Goal: Task Accomplishment & Management: Use online tool/utility

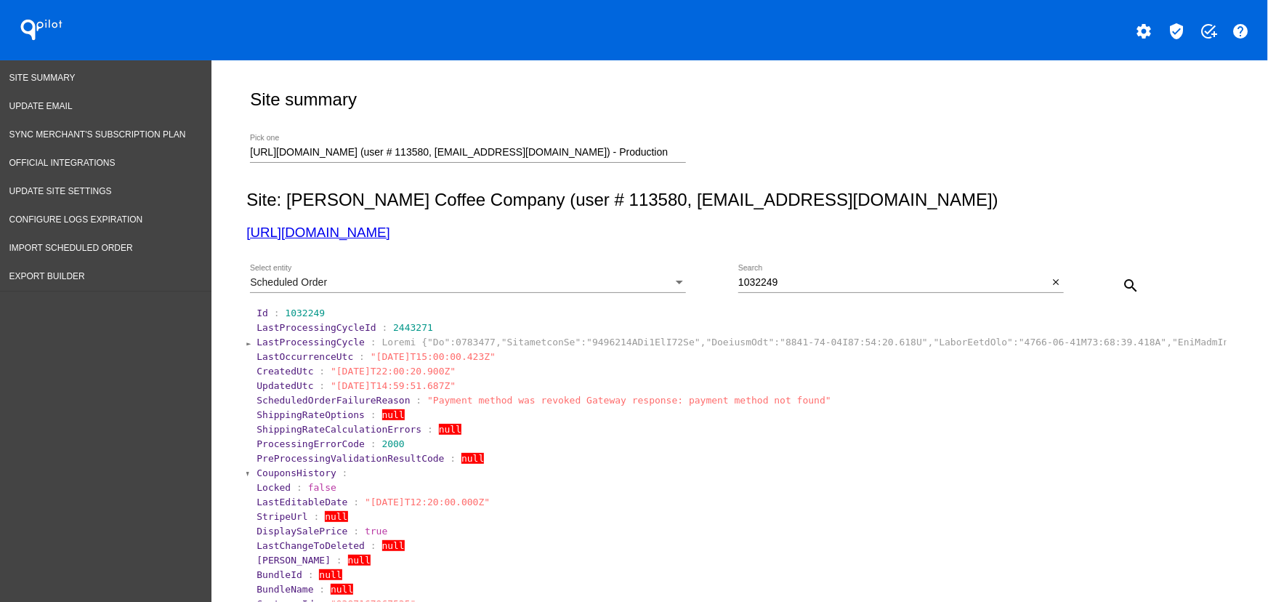
click at [406, 279] on div "Scheduled Order" at bounding box center [461, 283] width 423 height 12
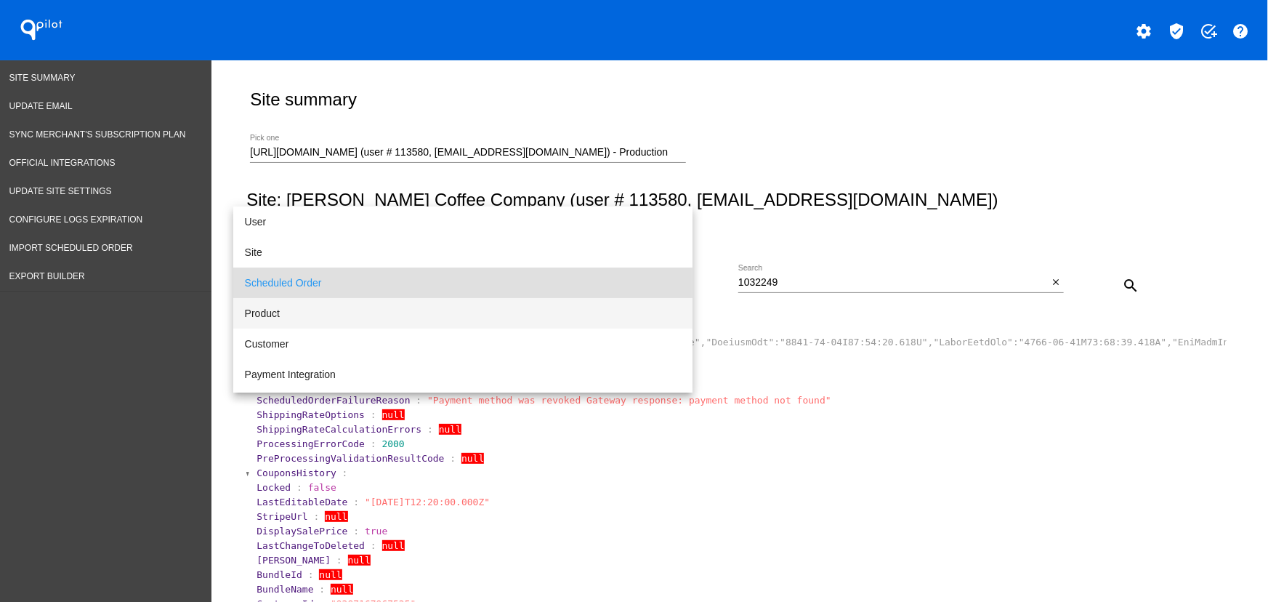
click at [281, 312] on span "Product" at bounding box center [463, 313] width 436 height 31
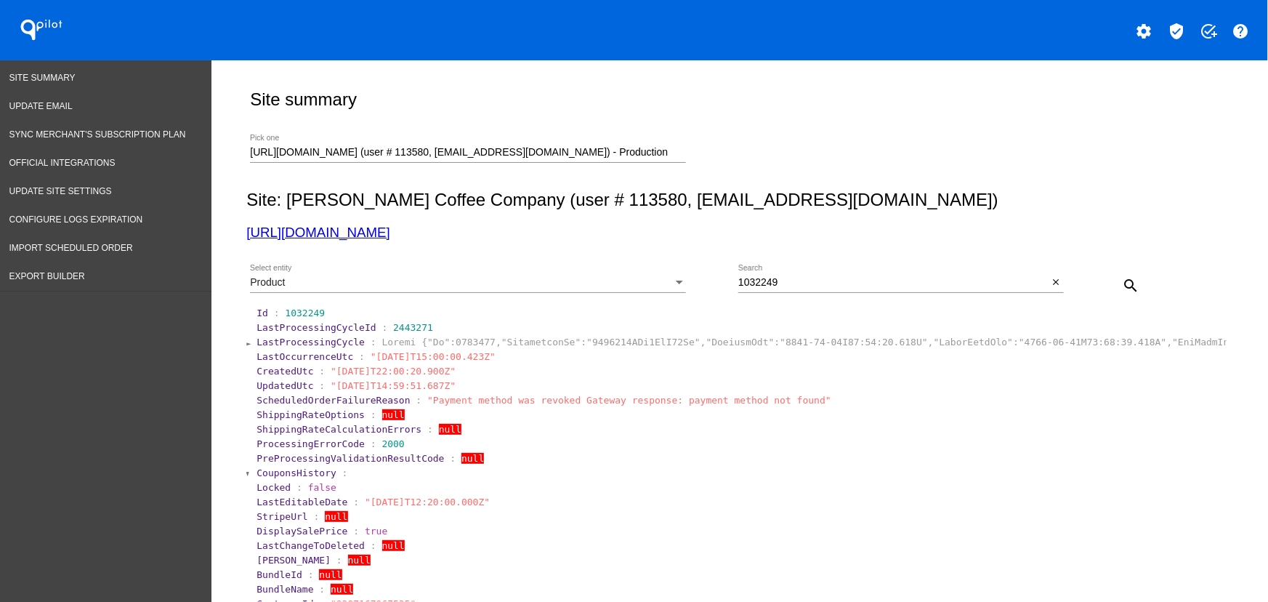
click at [846, 273] on div "1032249 Search" at bounding box center [893, 278] width 310 height 28
paste input "080457359653"
click at [846, 280] on mat-icon "search" at bounding box center [1130, 285] width 17 height 17
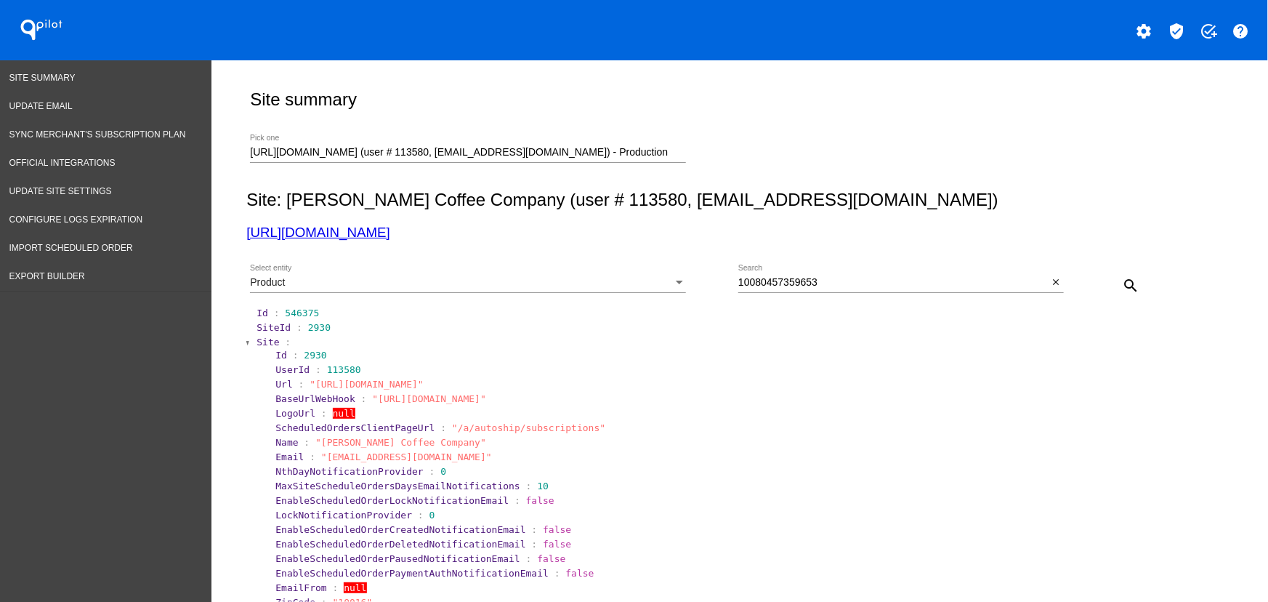
click at [267, 338] on span "Site" at bounding box center [267, 341] width 23 height 11
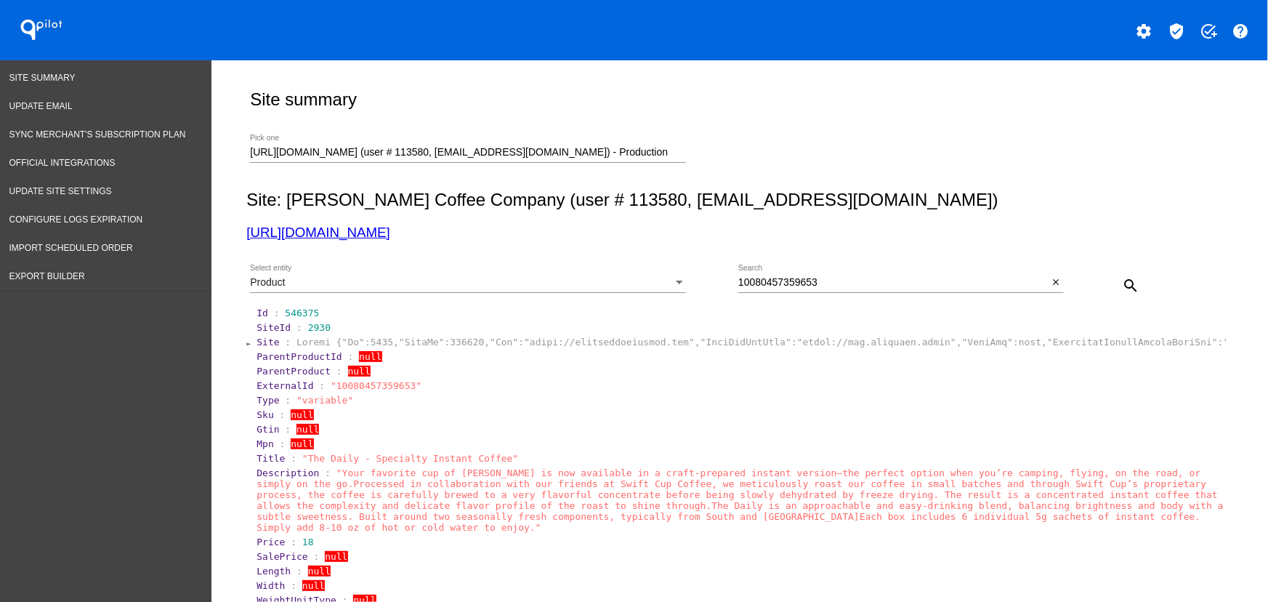
click at [343, 389] on span ""10080457359653"" at bounding box center [376, 385] width 91 height 11
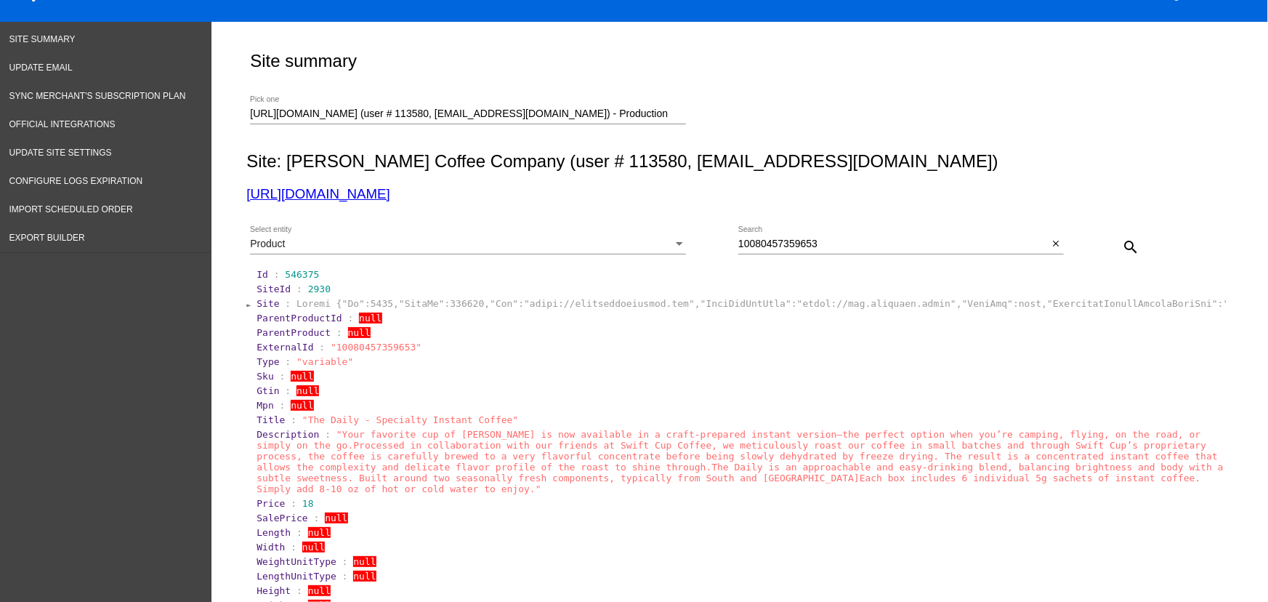
scroll to position [71, 0]
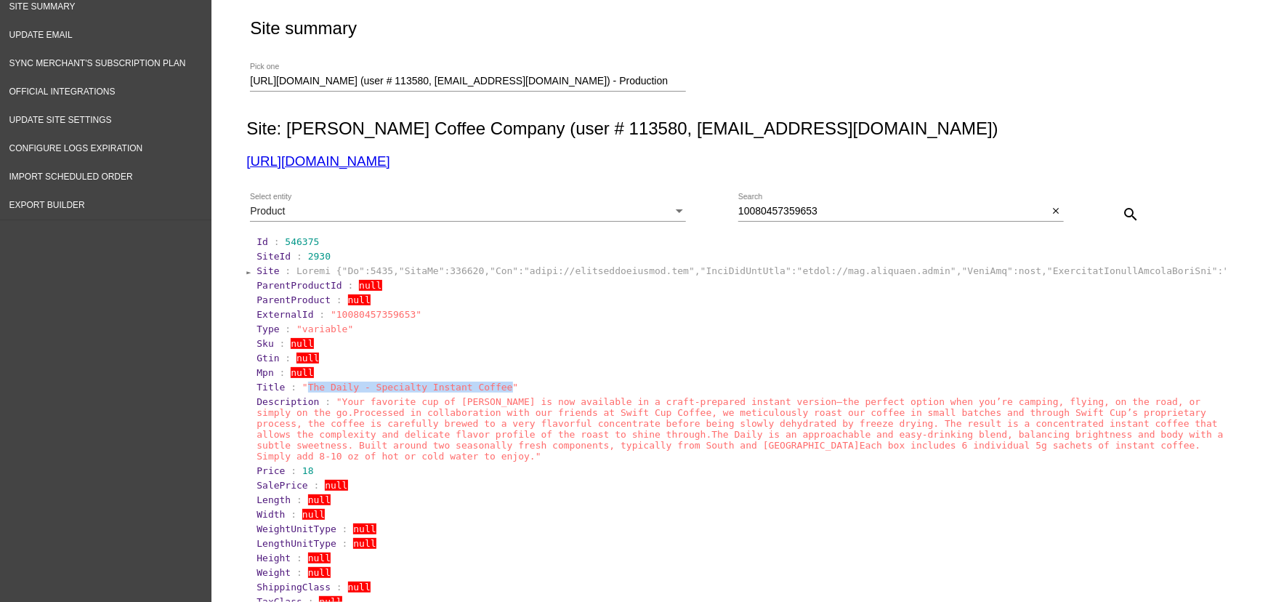
drag, startPoint x: 484, startPoint y: 389, endPoint x: 298, endPoint y: 386, distance: 186.0
click at [302, 386] on span ""The Daily - Specialty Instant Coffee"" at bounding box center [410, 386] width 216 height 11
copy span "The Daily - Specialty Instant Coffee"
click at [846, 218] on div "10080457359653 Search" at bounding box center [893, 207] width 310 height 28
paste input "The Daily - Specialty Instant Coffee"
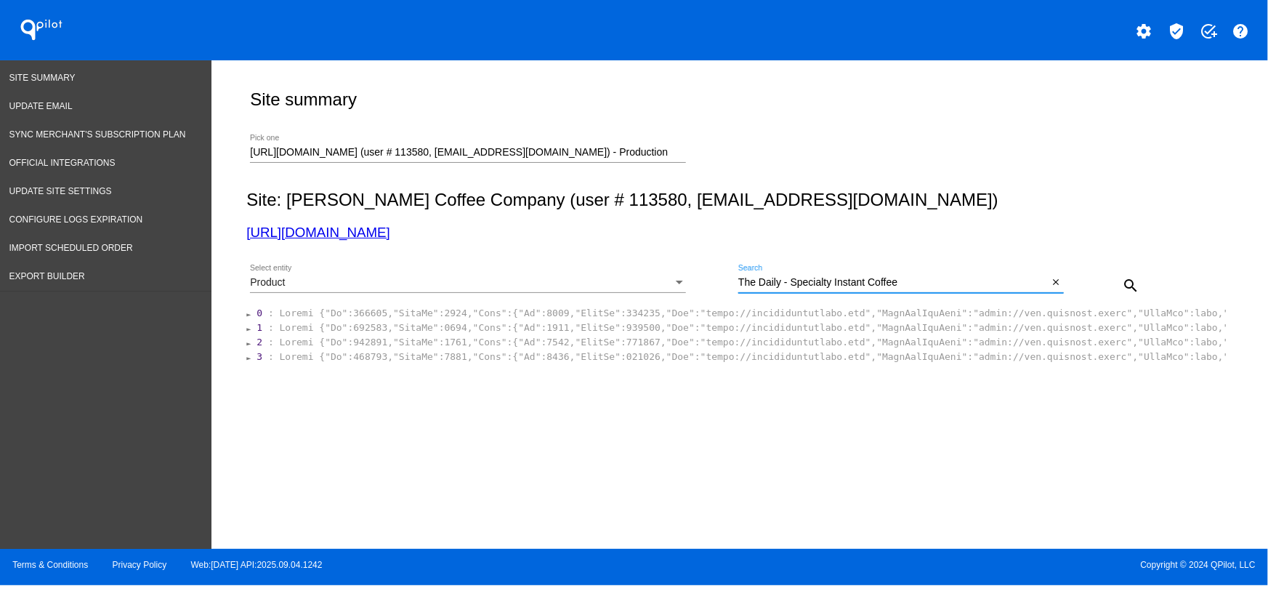
scroll to position [0, 0]
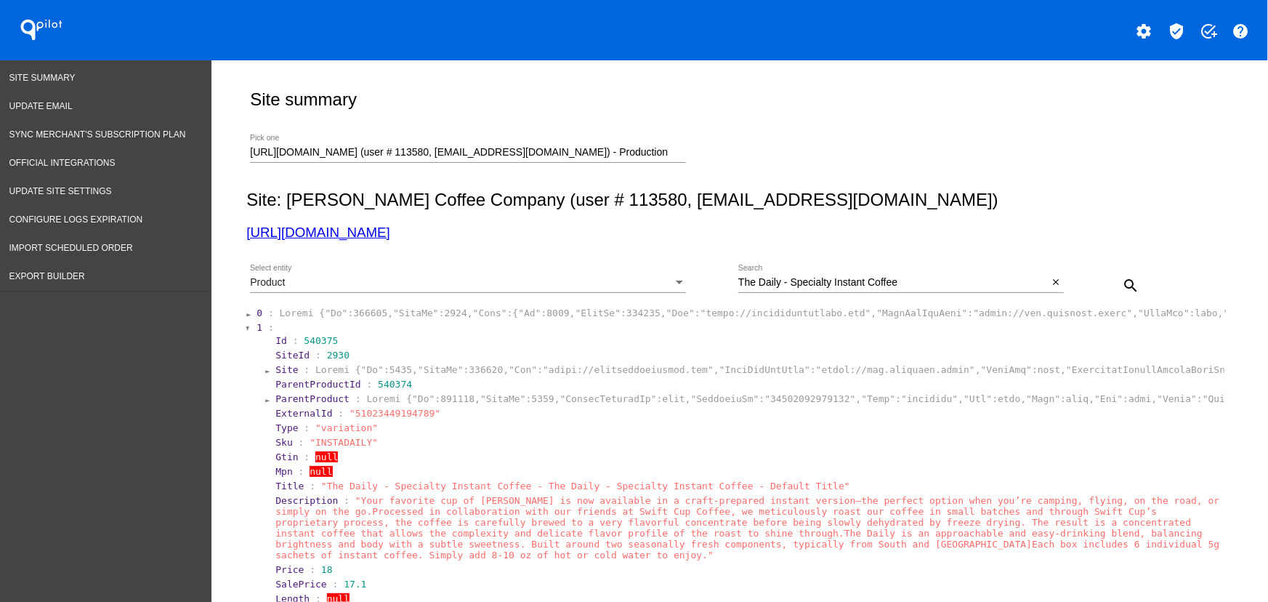
click at [384, 414] on span ""51023449194789"" at bounding box center [394, 413] width 91 height 11
copy span "51023449194789"
click at [846, 280] on input "The Daily - Specialty Instant Coffee" at bounding box center [893, 283] width 310 height 12
paste input "Ready to use Espresso"
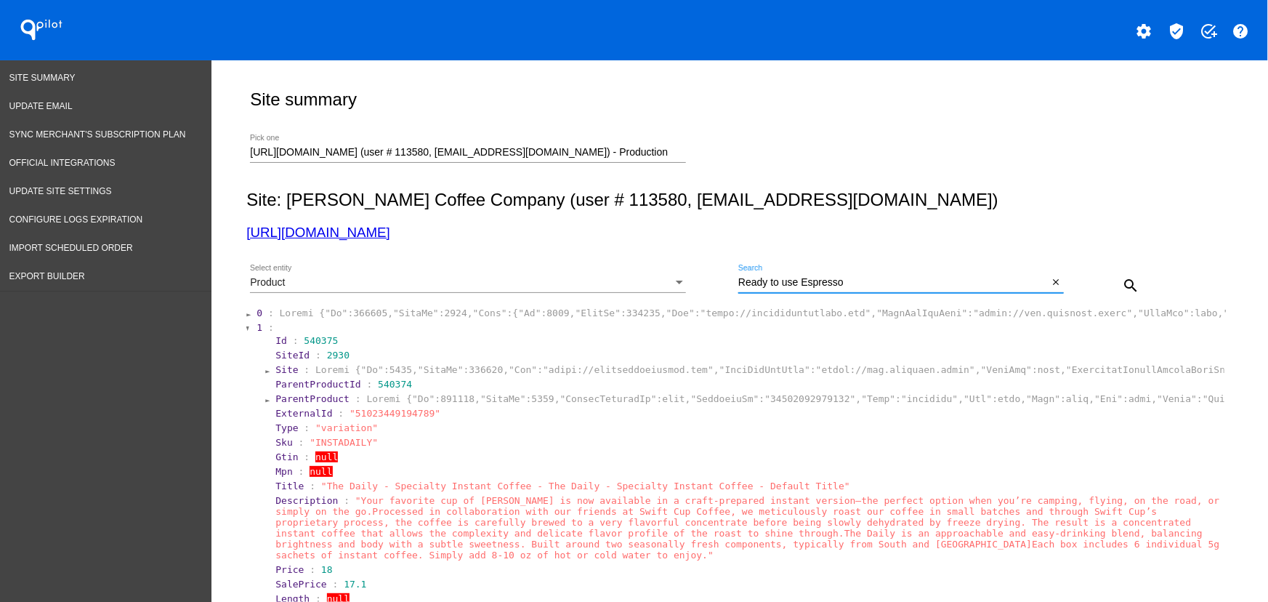
click at [846, 280] on mat-icon "search" at bounding box center [1130, 285] width 17 height 17
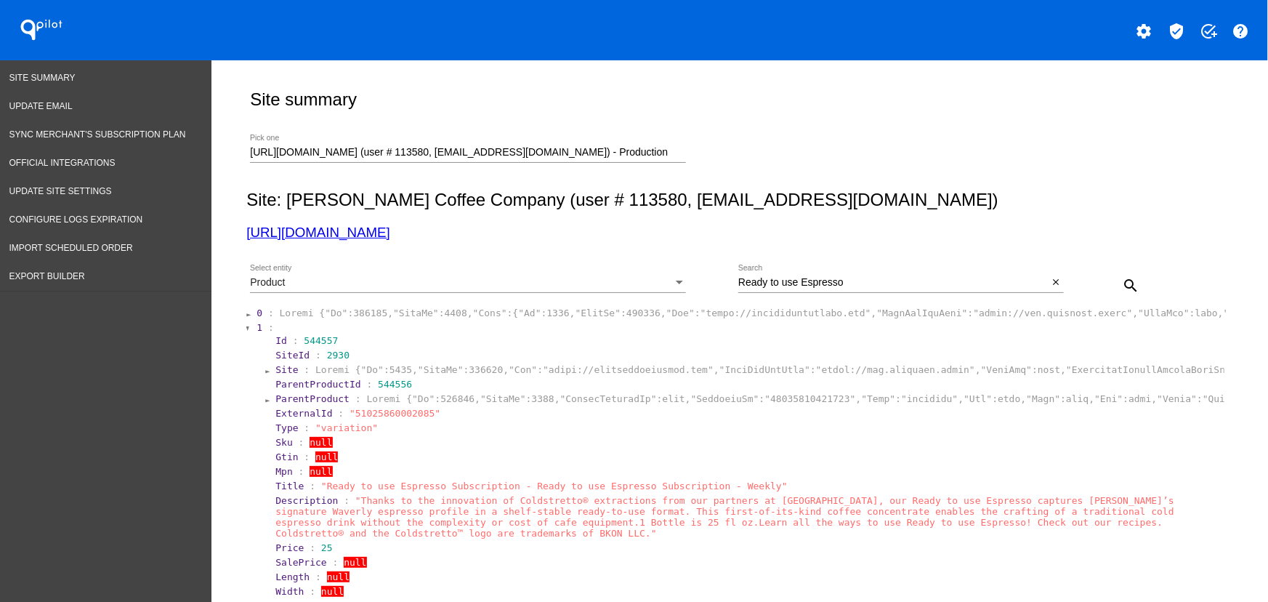
click at [846, 360] on div "Site summary https://qspjnq-n7.myshopify.com (user # 113580, nsemoff@joecoffeec…" at bounding box center [739, 613] width 1056 height 1107
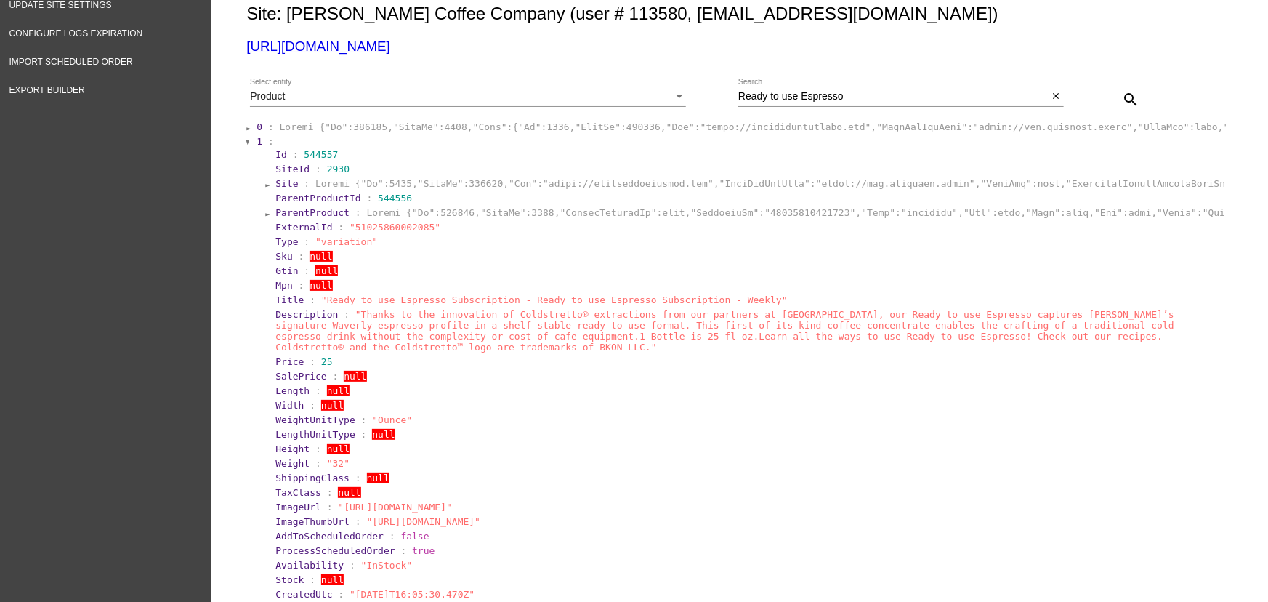
scroll to position [615, 0]
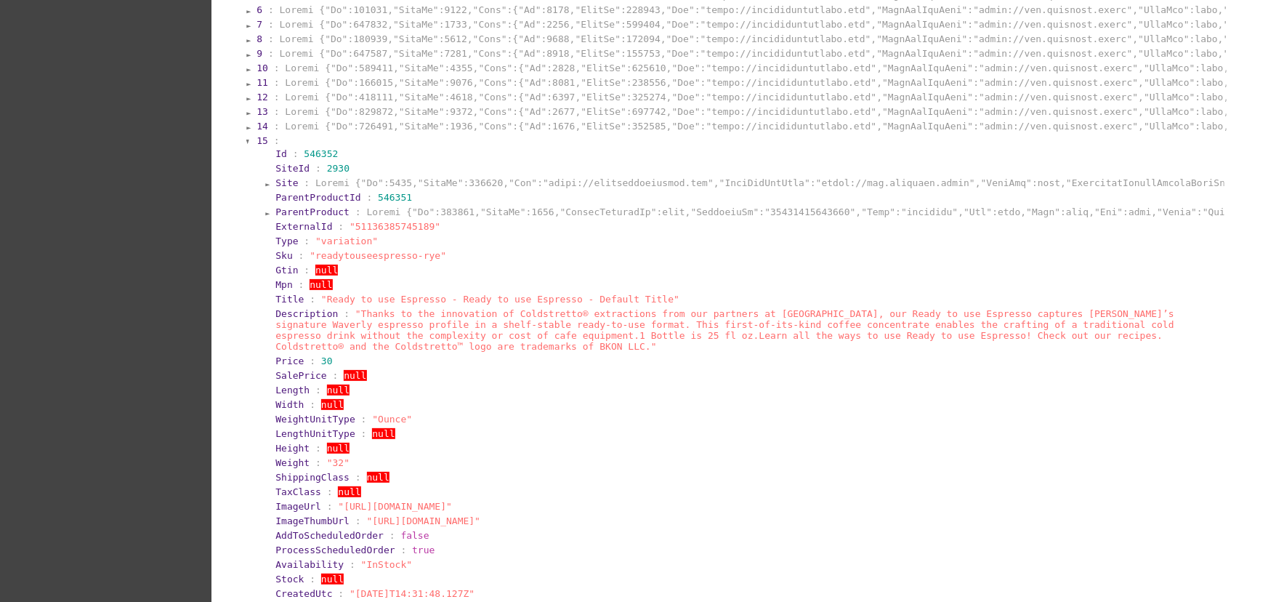
scroll to position [935, 0]
click at [389, 229] on span ""51136385745189"" at bounding box center [394, 223] width 91 height 11
copy span "51136385745189"
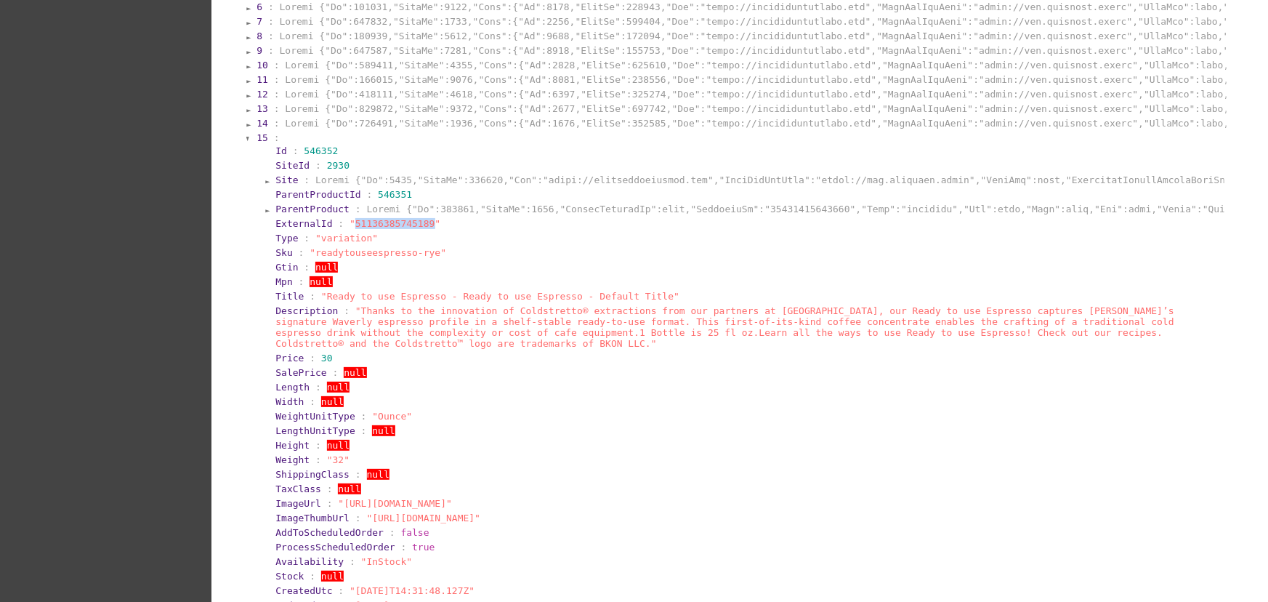
scroll to position [0, 0]
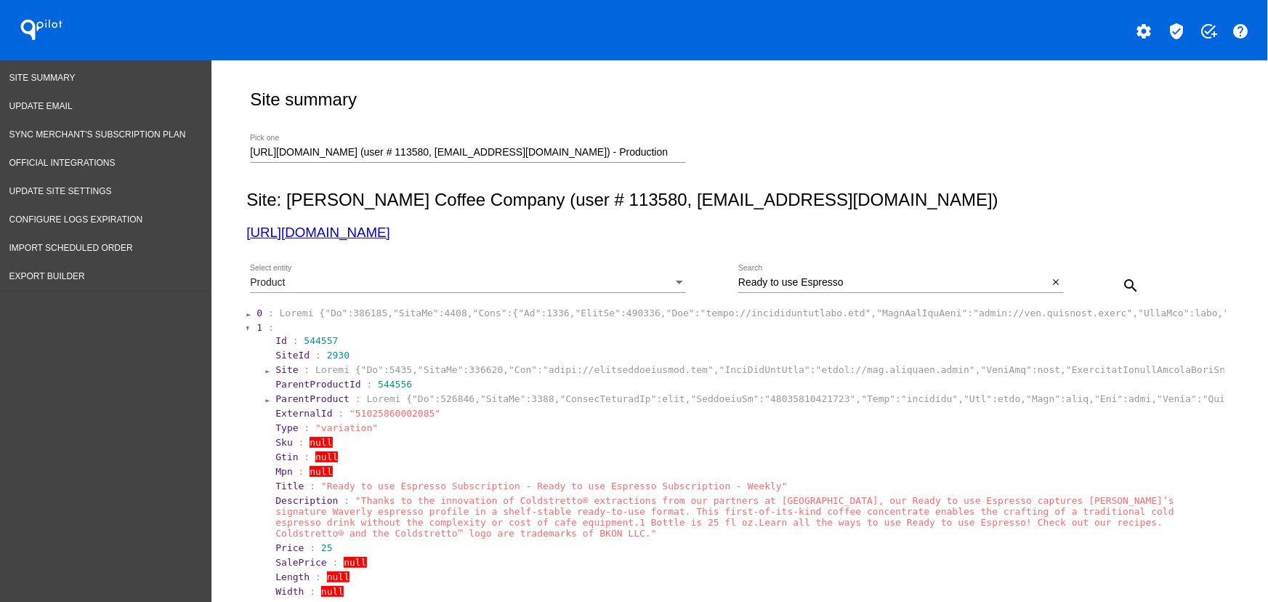
click at [810, 290] on div "Ready to use Espresso Search" at bounding box center [893, 278] width 310 height 28
click at [814, 283] on input "Ready to use Espresso" at bounding box center [893, 283] width 310 height 12
paste input "Cold Brew"
type input "Cold Brew"
drag, startPoint x: 1136, startPoint y: 282, endPoint x: 1127, endPoint y: 278, distance: 10.1
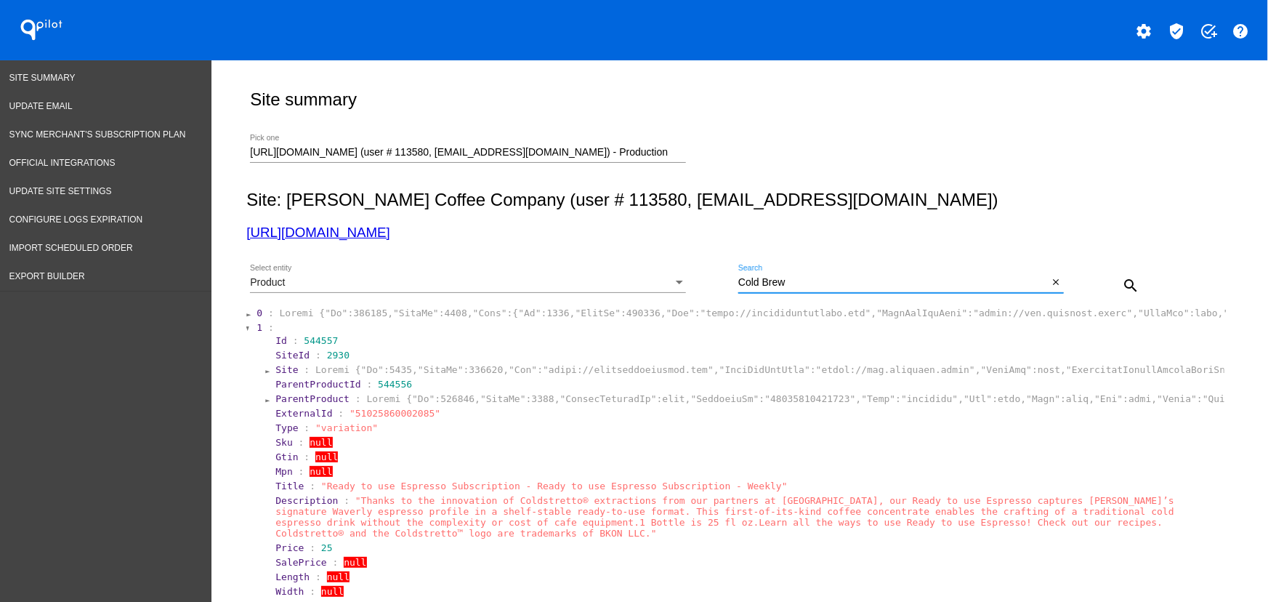
click at [846, 282] on button "search" at bounding box center [1130, 284] width 29 height 29
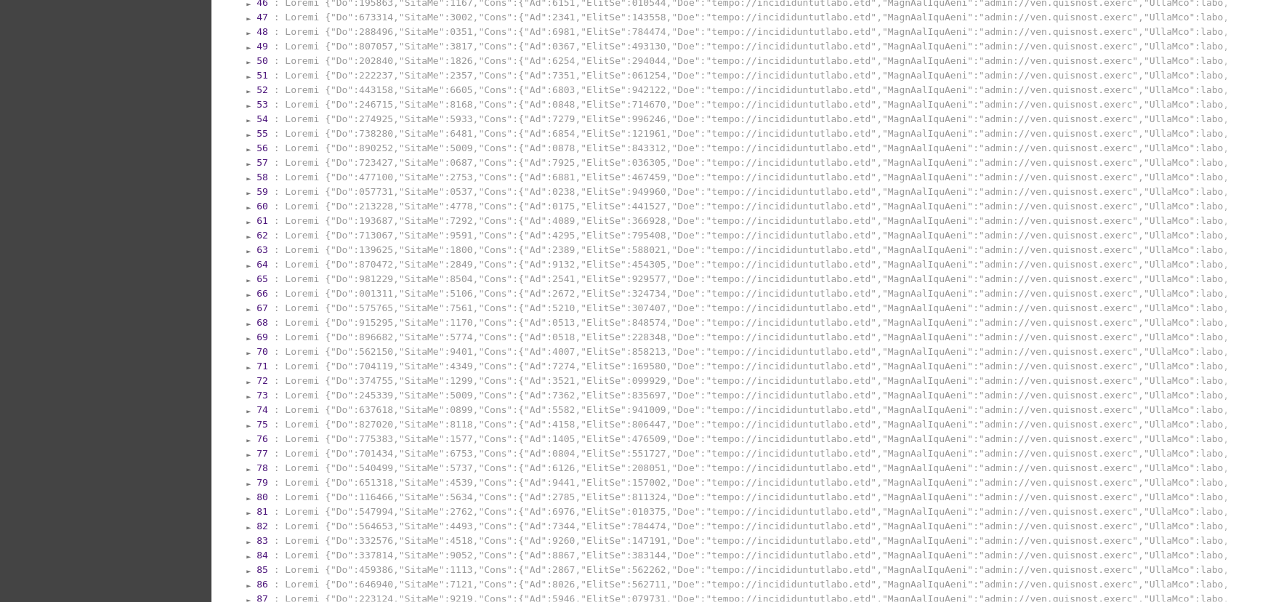
scroll to position [1319, 0]
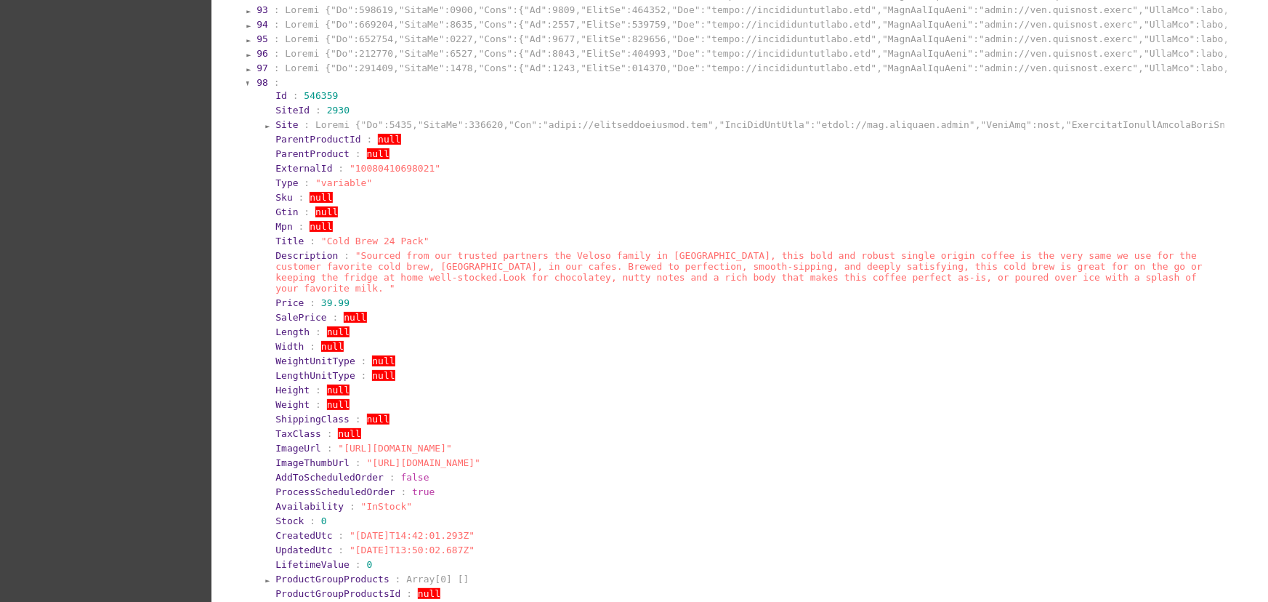
scroll to position [1631, 0]
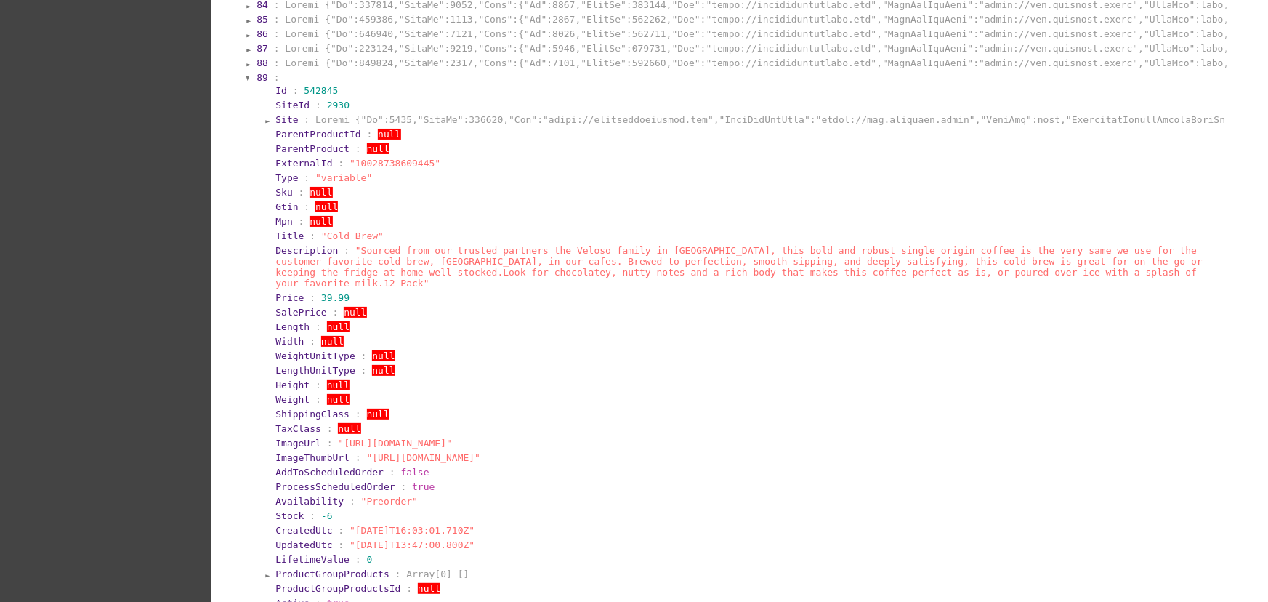
scroll to position [1460, 0]
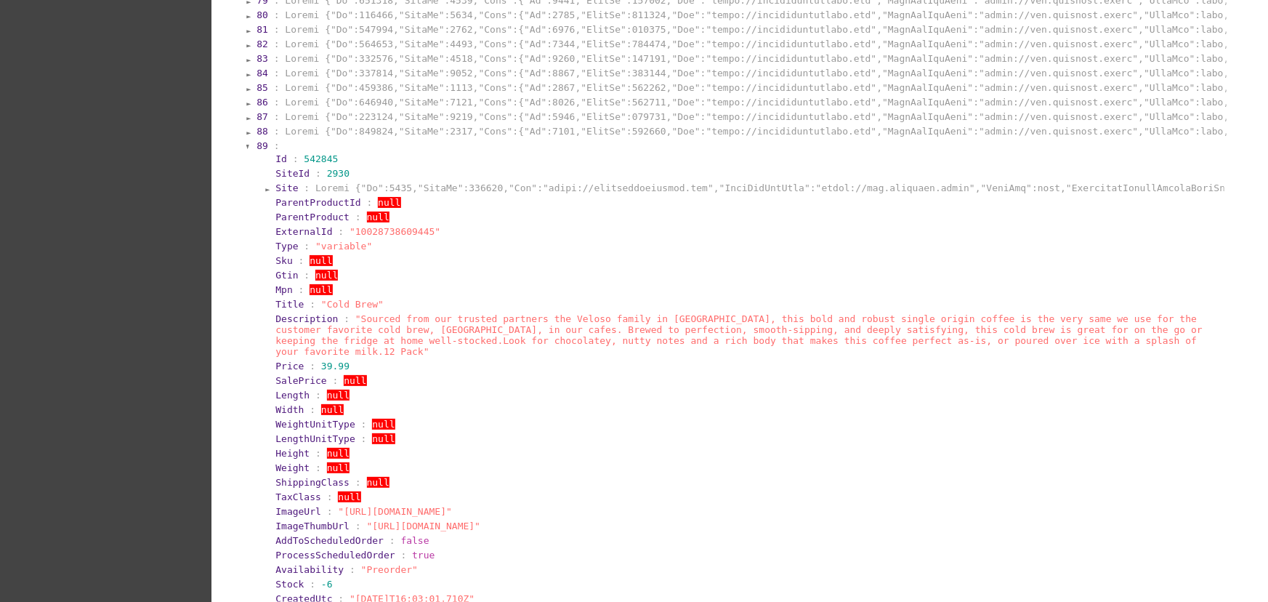
click at [477, 138] on section "88 :" at bounding box center [740, 131] width 971 height 14
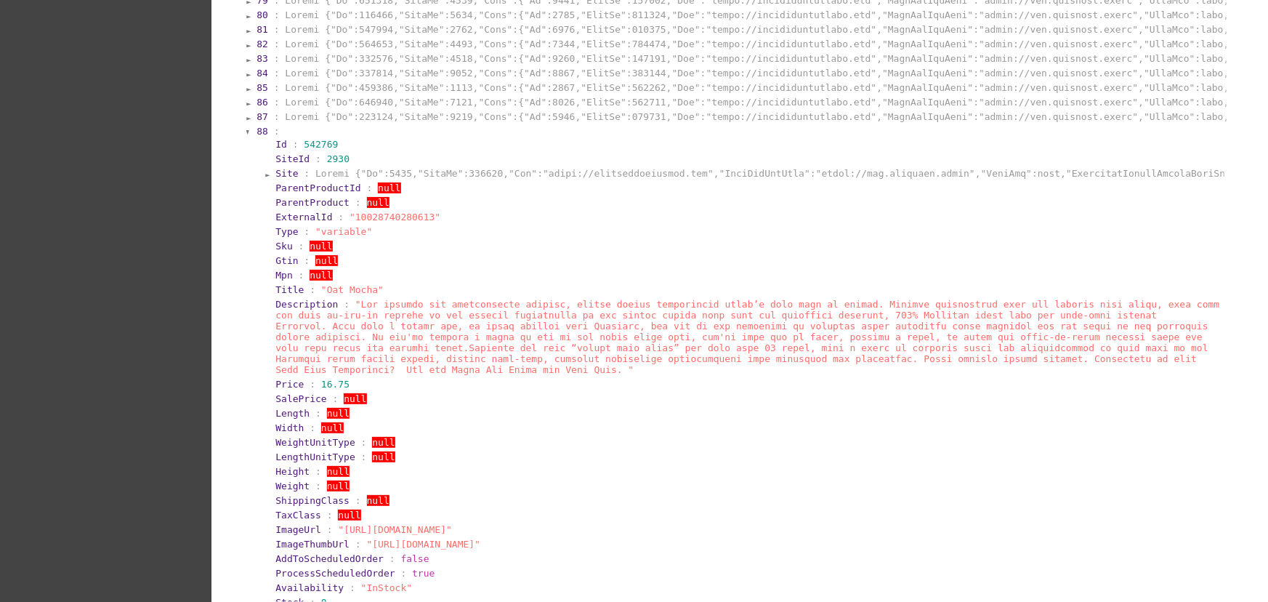
click at [397, 137] on section "88 :" at bounding box center [740, 131] width 968 height 11
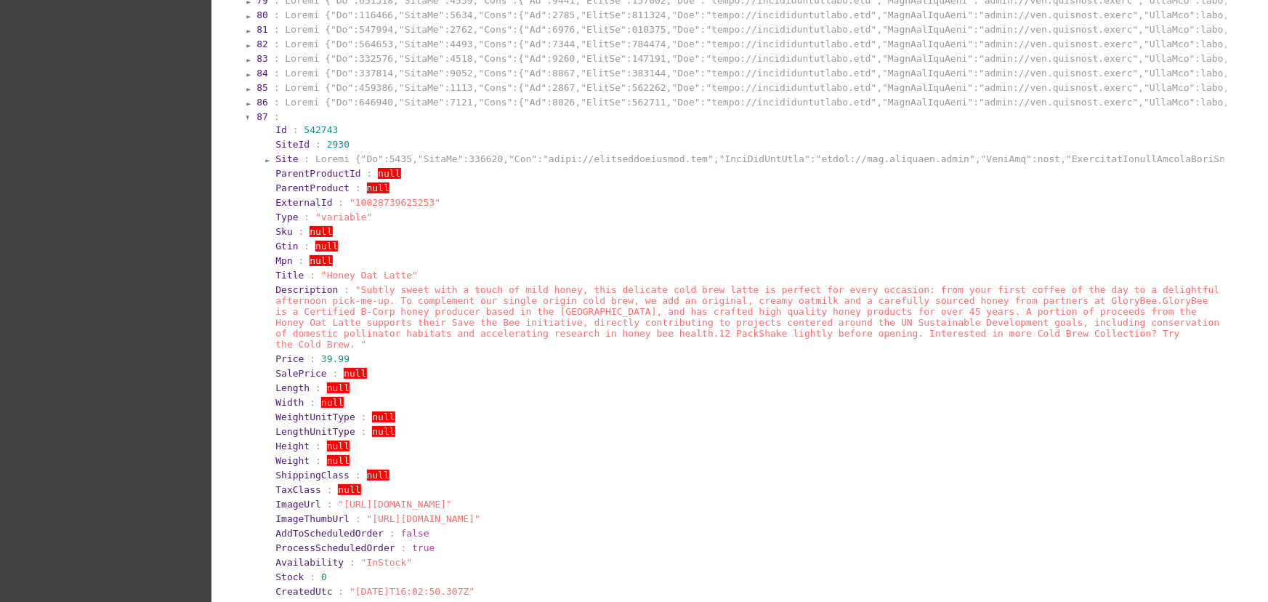
click at [400, 109] on section "86 :" at bounding box center [740, 102] width 971 height 14
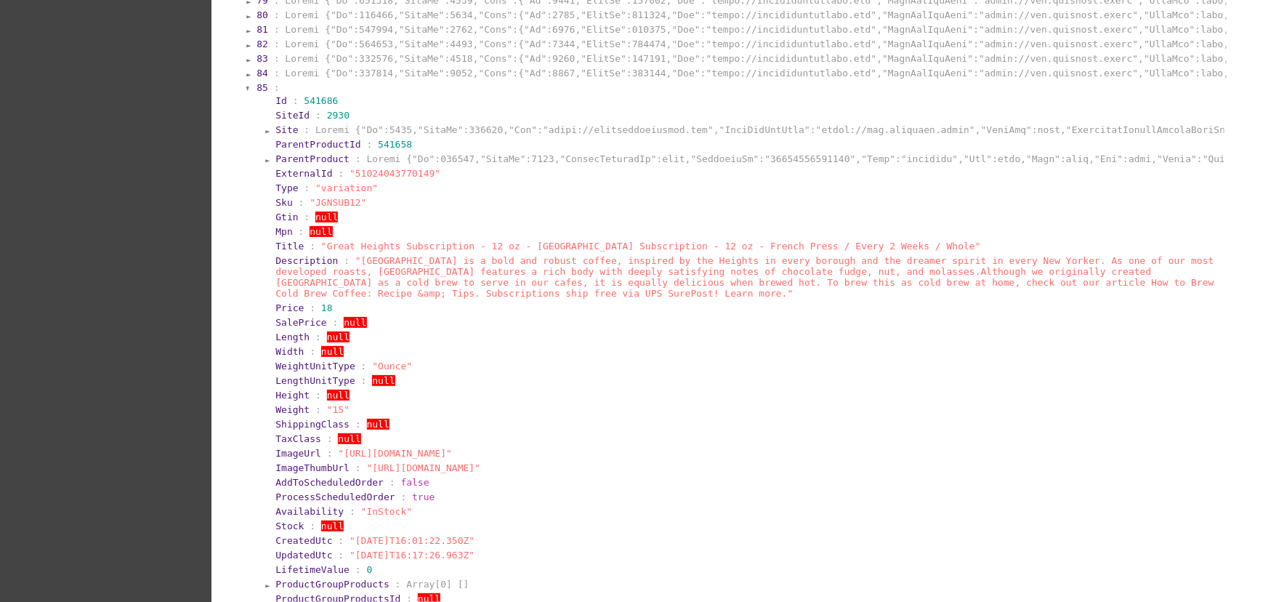
drag, startPoint x: 396, startPoint y: 105, endPoint x: 400, endPoint y: 86, distance: 18.5
click at [396, 80] on section "84 :" at bounding box center [740, 73] width 971 height 14
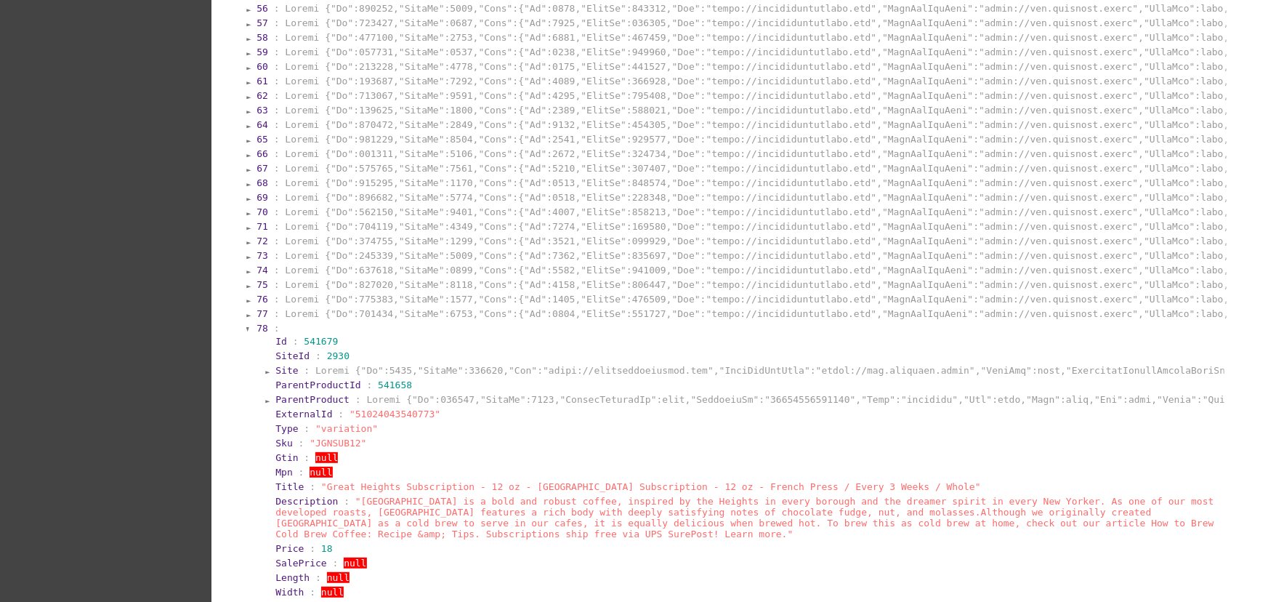
scroll to position [1088, 0]
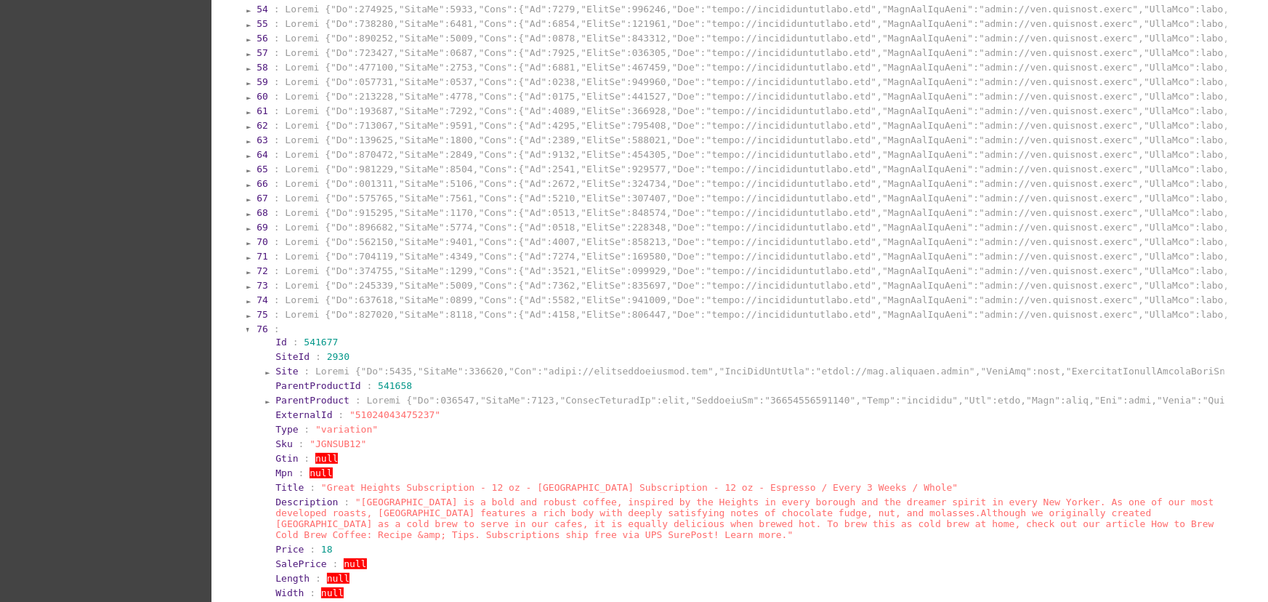
click at [442, 346] on section "76 : Id : 541677 SiteId : 2930 Site : ParentProductId : 541658 ParentProduct : …" at bounding box center [740, 600] width 971 height 556
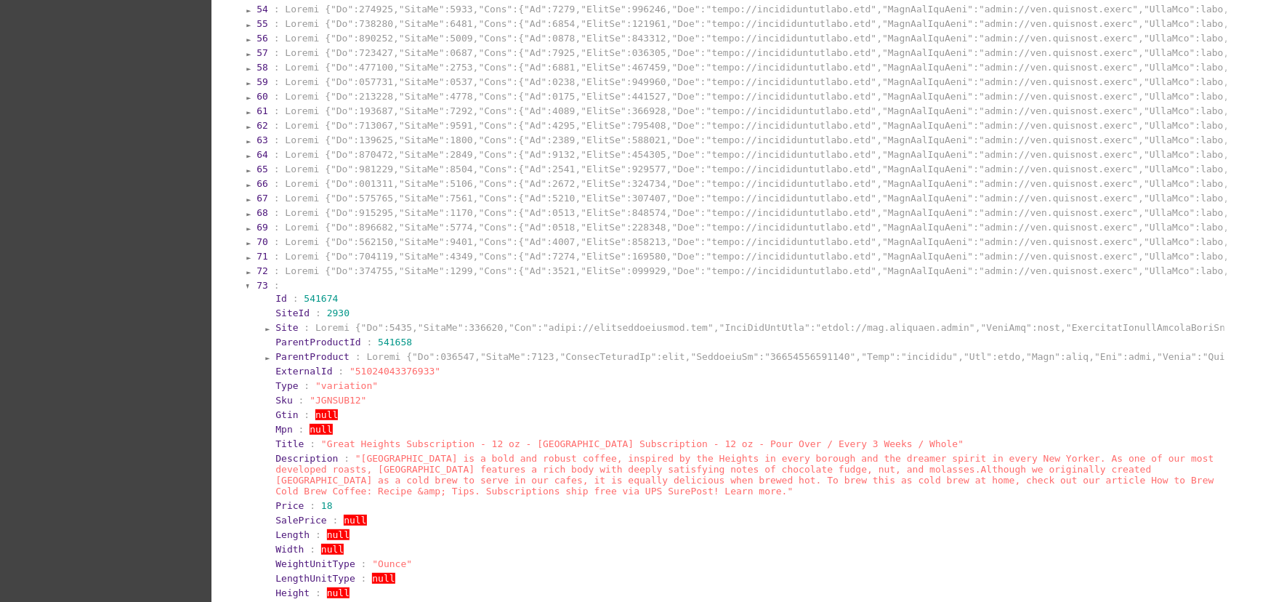
click at [424, 291] on section "73 :" at bounding box center [740, 285] width 968 height 11
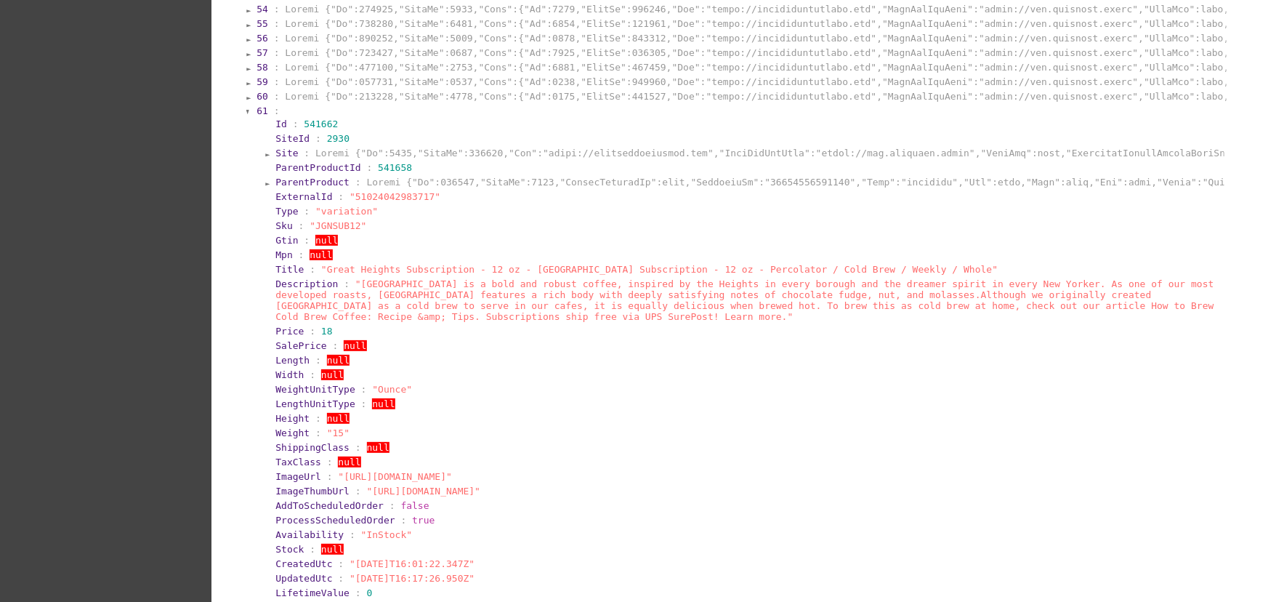
click at [418, 103] on section "60 :" at bounding box center [740, 96] width 971 height 14
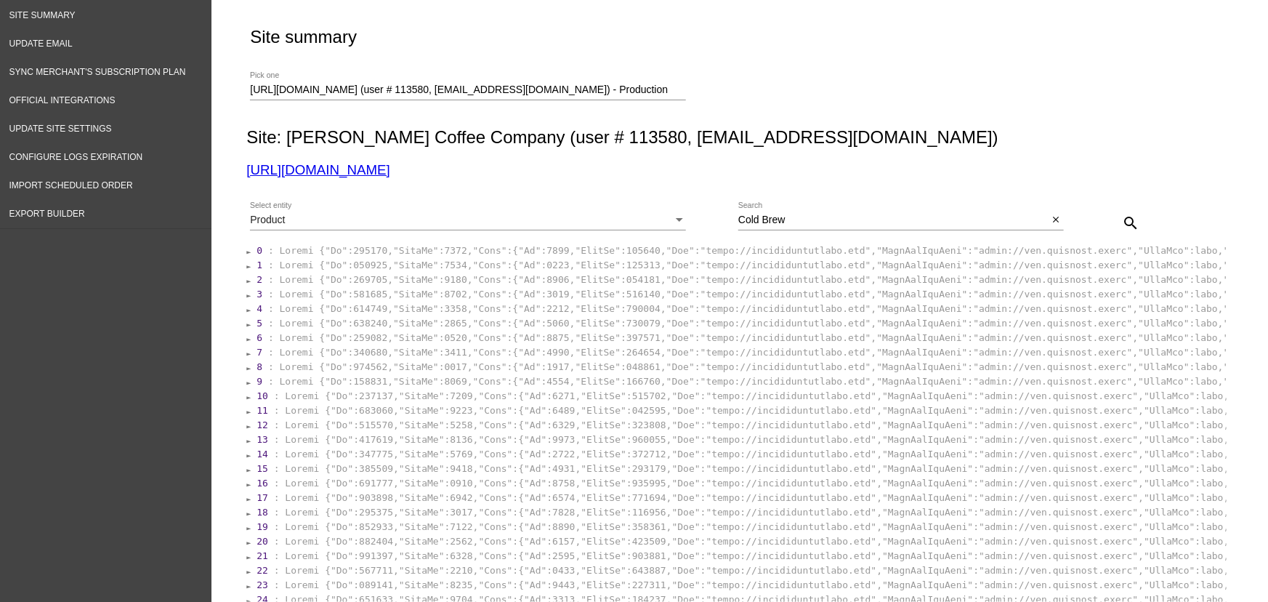
scroll to position [37, 0]
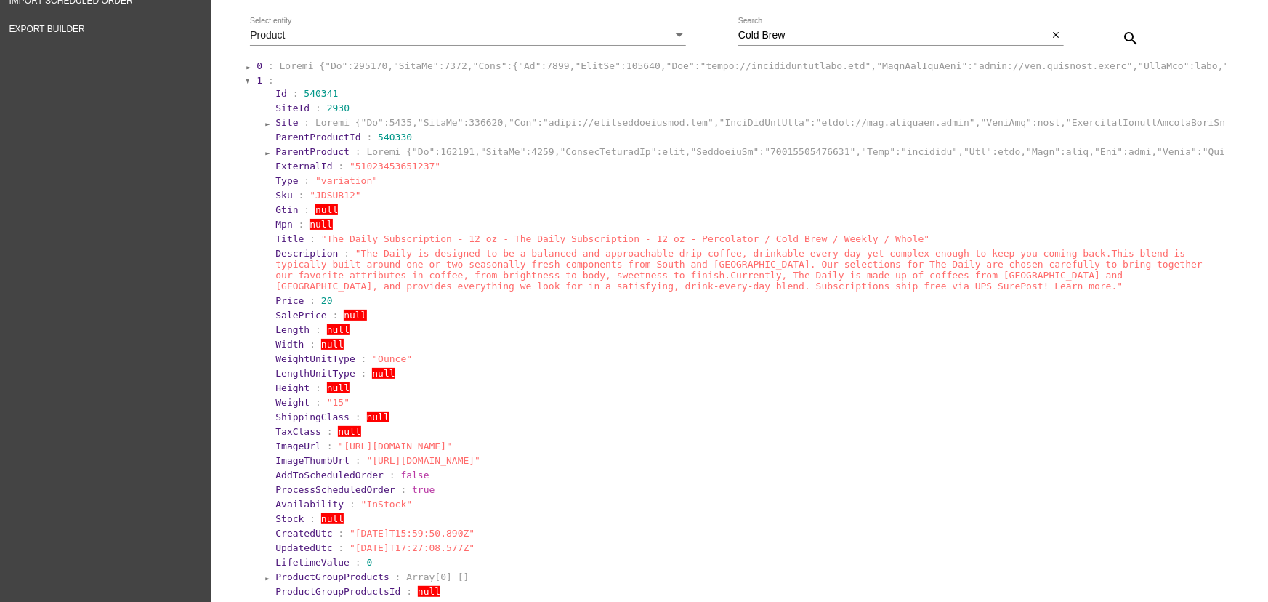
scroll to position [668, 0]
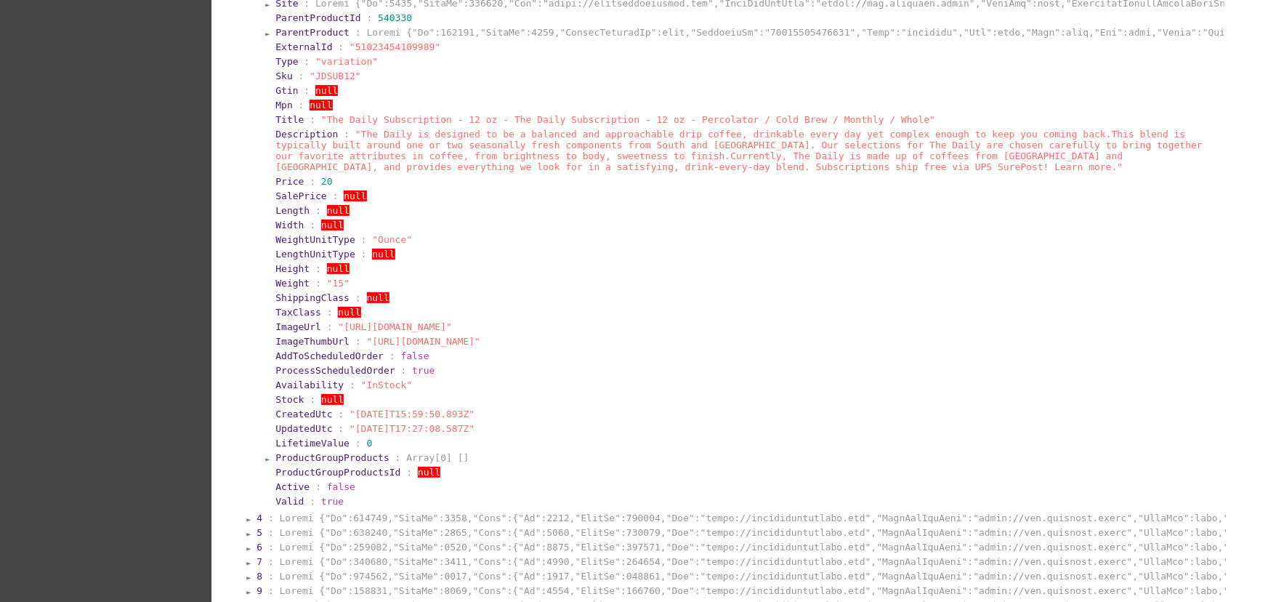
scroll to position [991, 0]
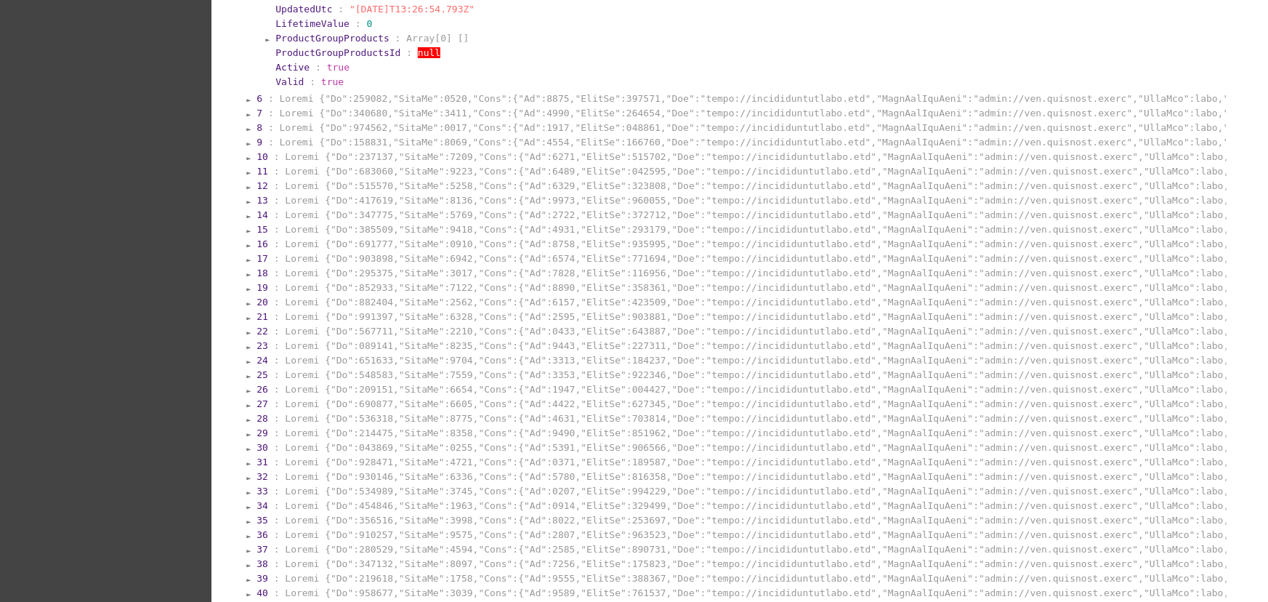
scroll to position [1954, 0]
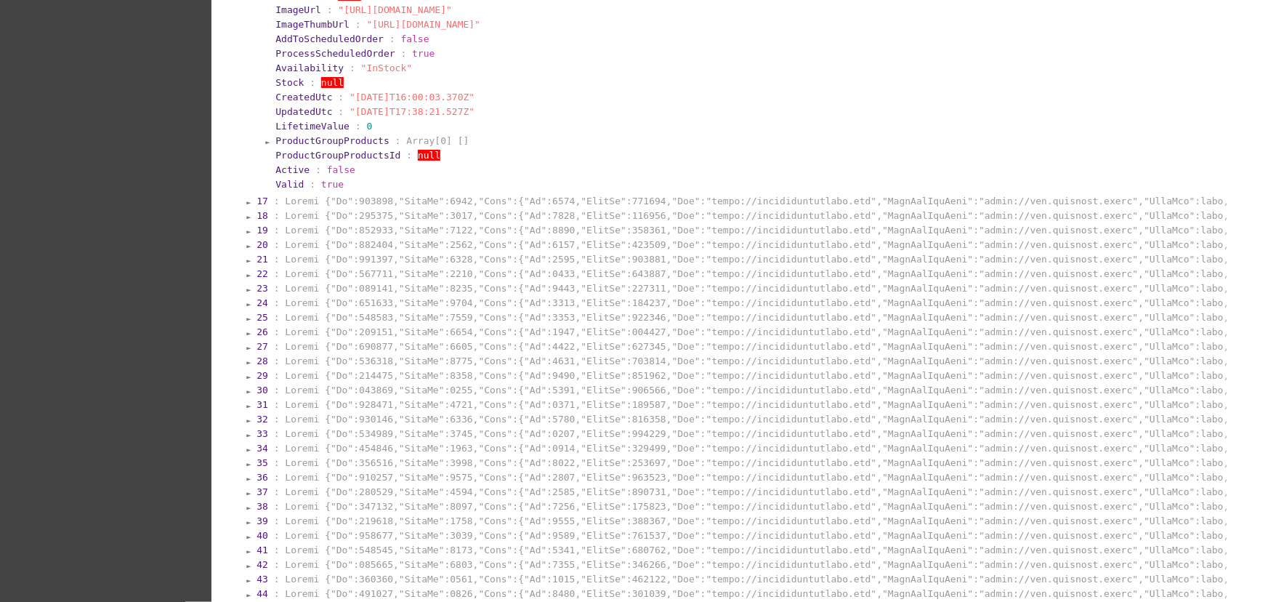
scroll to position [7774, 0]
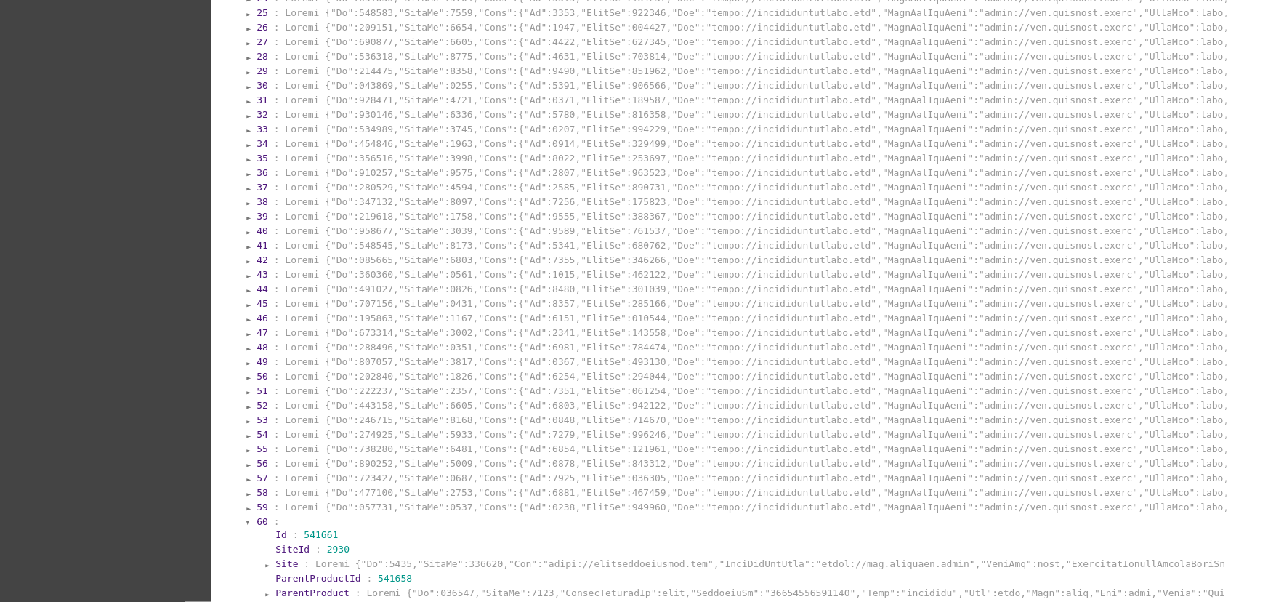
click at [263, 33] on section "26 :" at bounding box center [740, 27] width 968 height 11
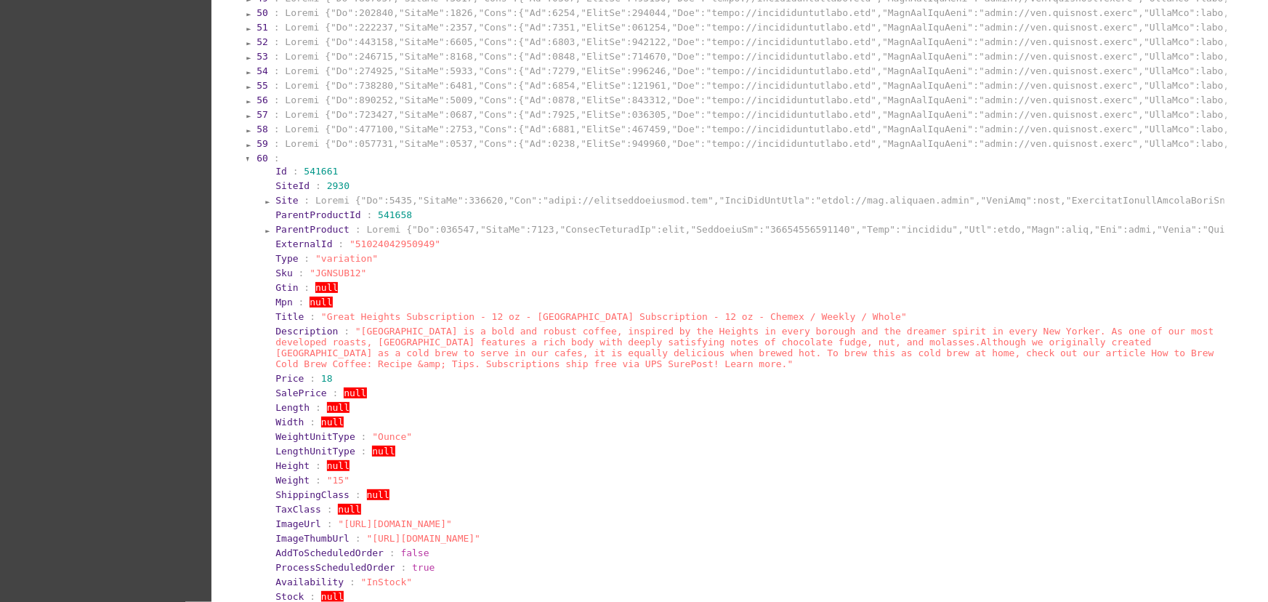
scroll to position [10959, 0]
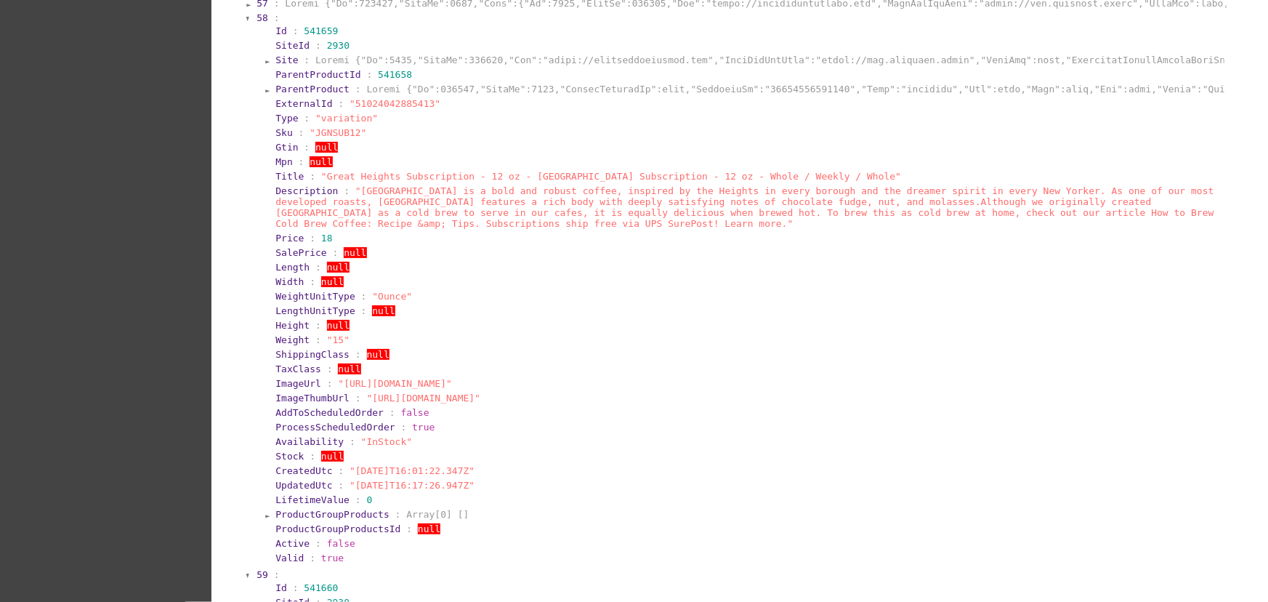
click at [303, 10] on section "57 :" at bounding box center [740, 3] width 971 height 14
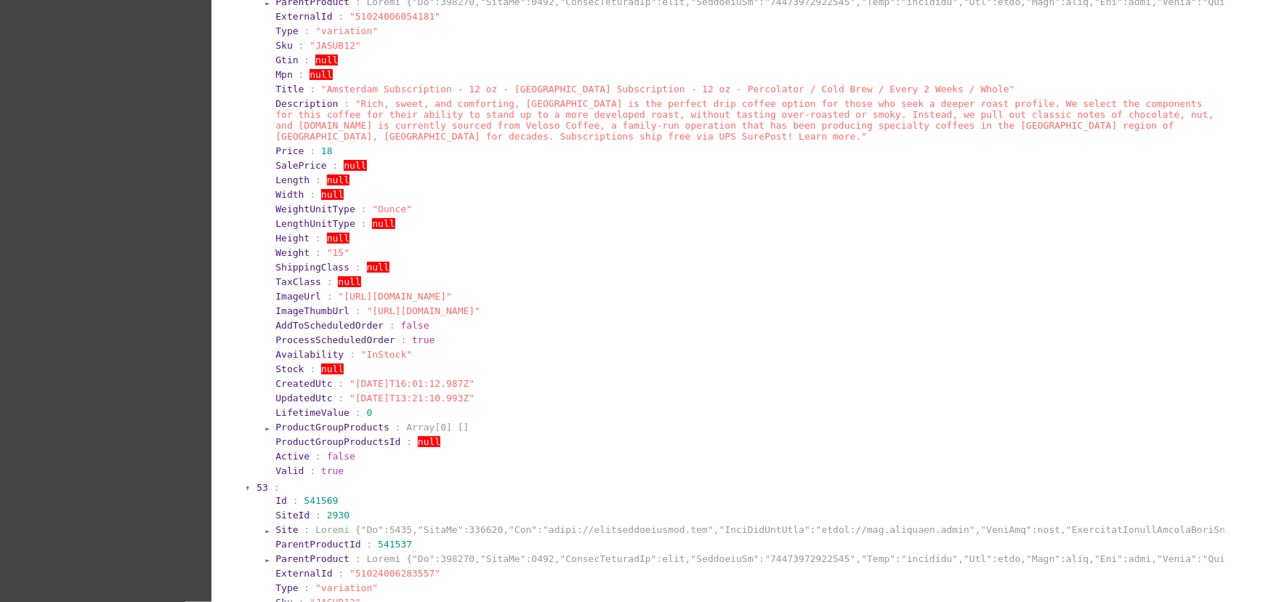
click at [307, 42] on section "52 : Id : 541562 SiteId : 2930 Site : ParentProductId : 541537 ParentProduct : …" at bounding box center [740, 202] width 971 height 556
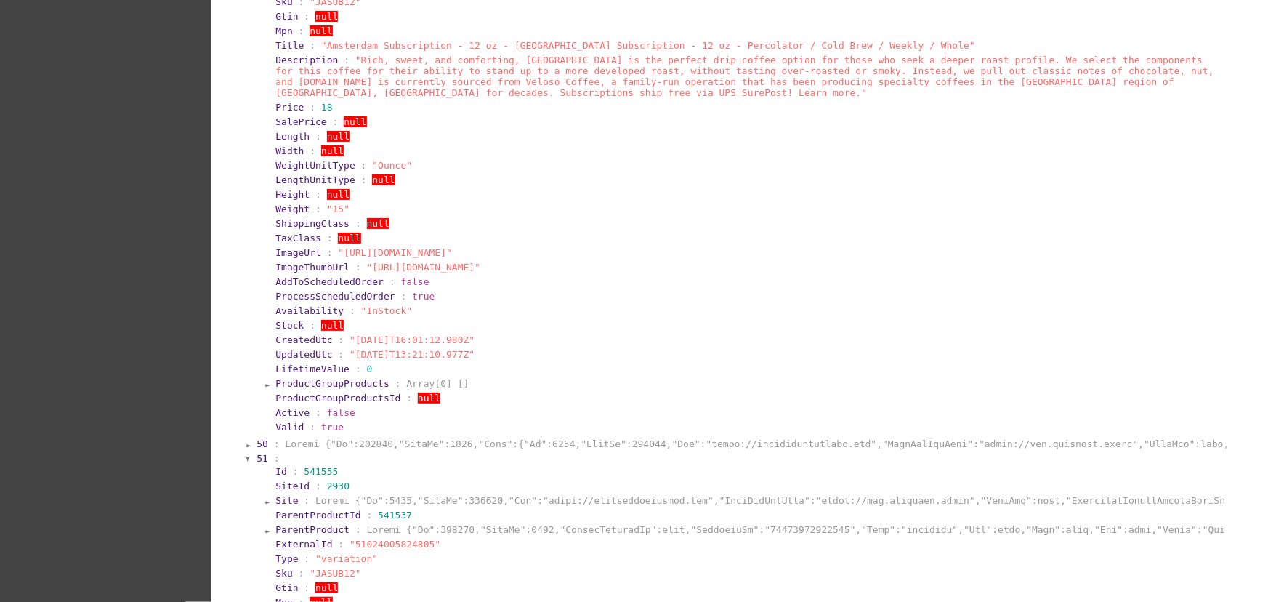
scroll to position [10697, 0]
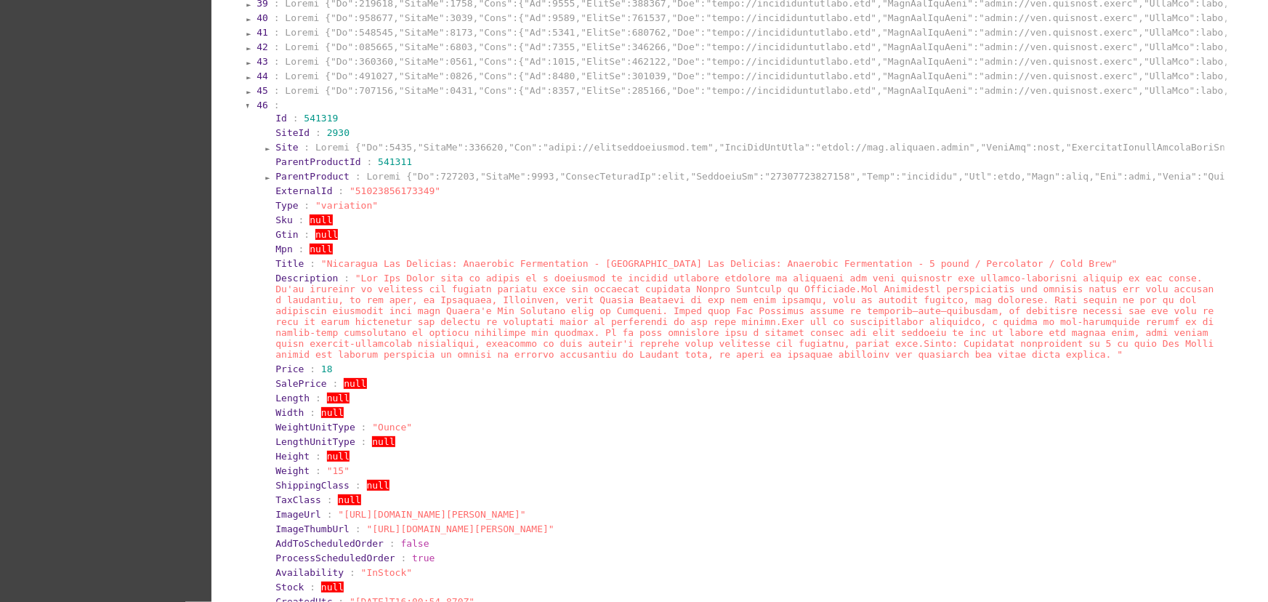
click at [360, 214] on section "46 : Id : 541319 SiteId : 2930 Site : ParentProductId : 541311 ParentProduct : …" at bounding box center [740, 397] width 971 height 599
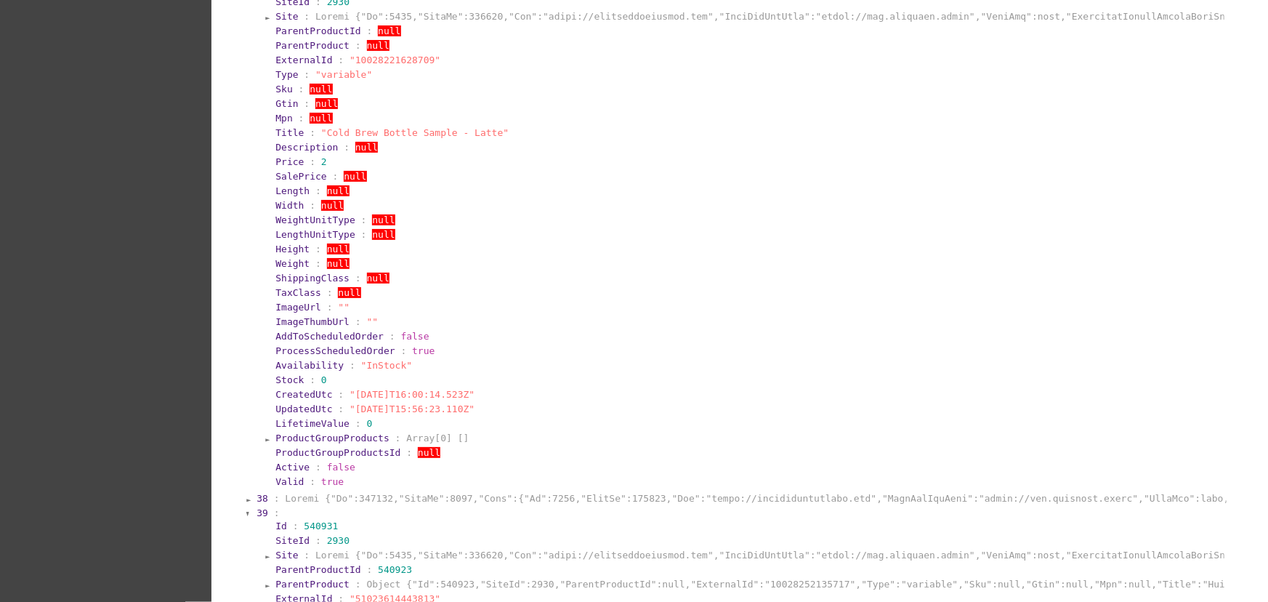
scroll to position [0, 0]
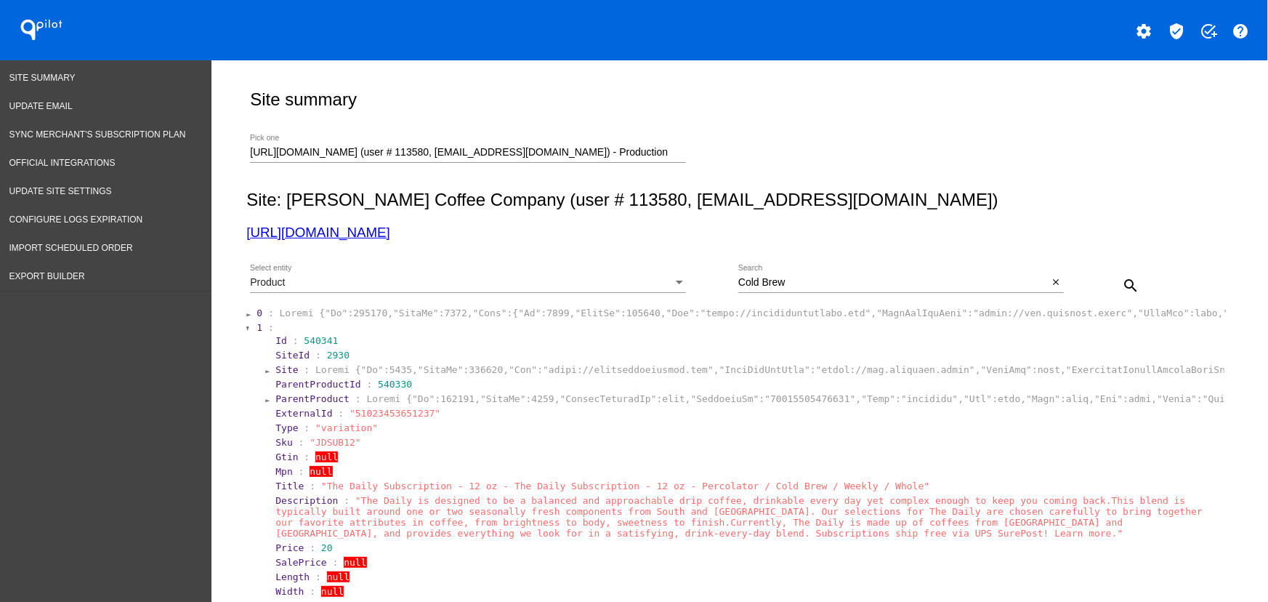
drag, startPoint x: 509, startPoint y: 240, endPoint x: 230, endPoint y: 219, distance: 279.7
copy link "[URL][DOMAIN_NAME]"
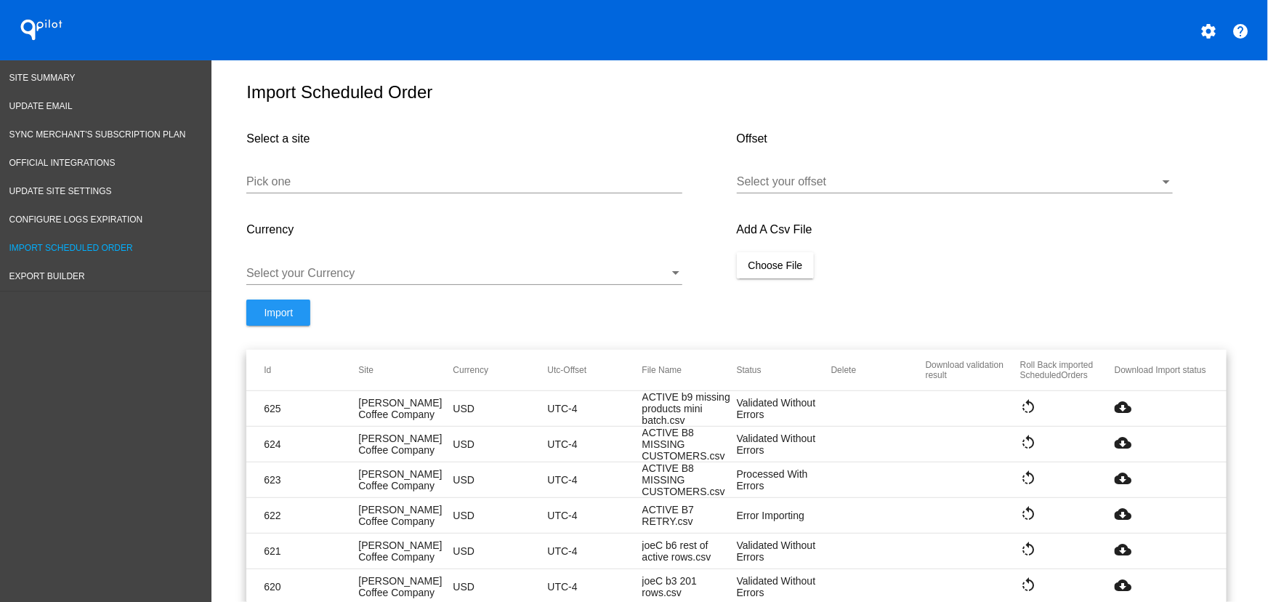
click at [397, 187] on input "Pick one" at bounding box center [464, 181] width 436 height 13
paste input "YYYY-MM-DD hh:mm:ss.000"
paste input "[URL][DOMAIN_NAME]"
drag, startPoint x: 404, startPoint y: 192, endPoint x: 65, endPoint y: 189, distance: 339.3
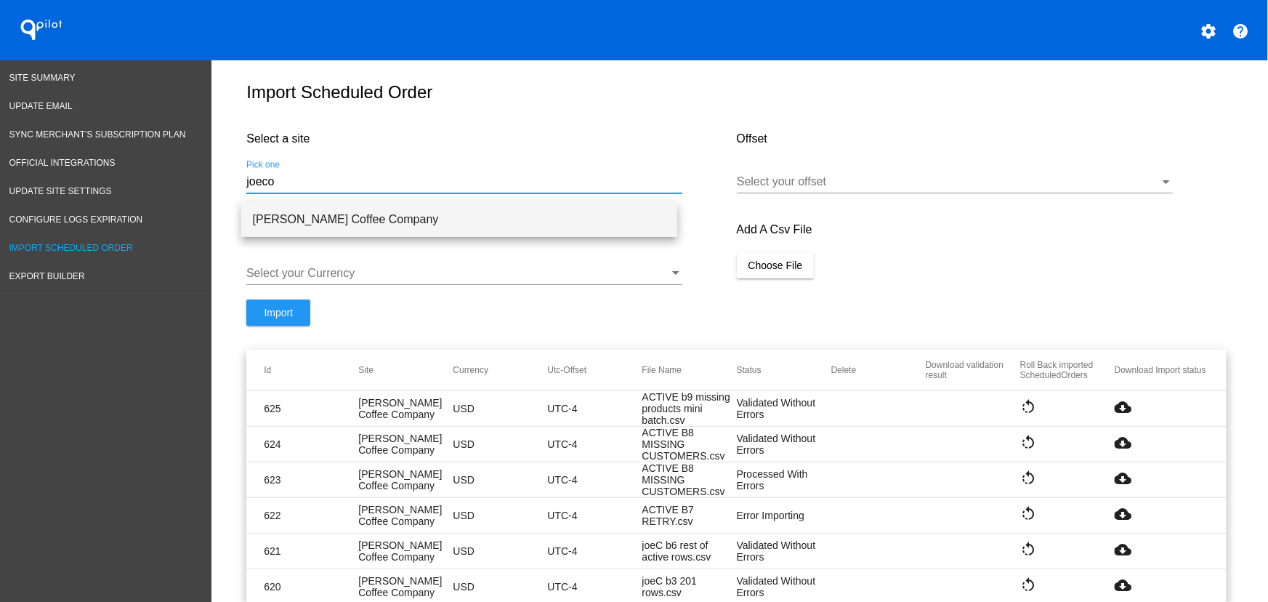
click at [287, 214] on span "[PERSON_NAME] Coffee Company" at bounding box center [459, 219] width 413 height 35
type input "[PERSON_NAME] Coffee Company"
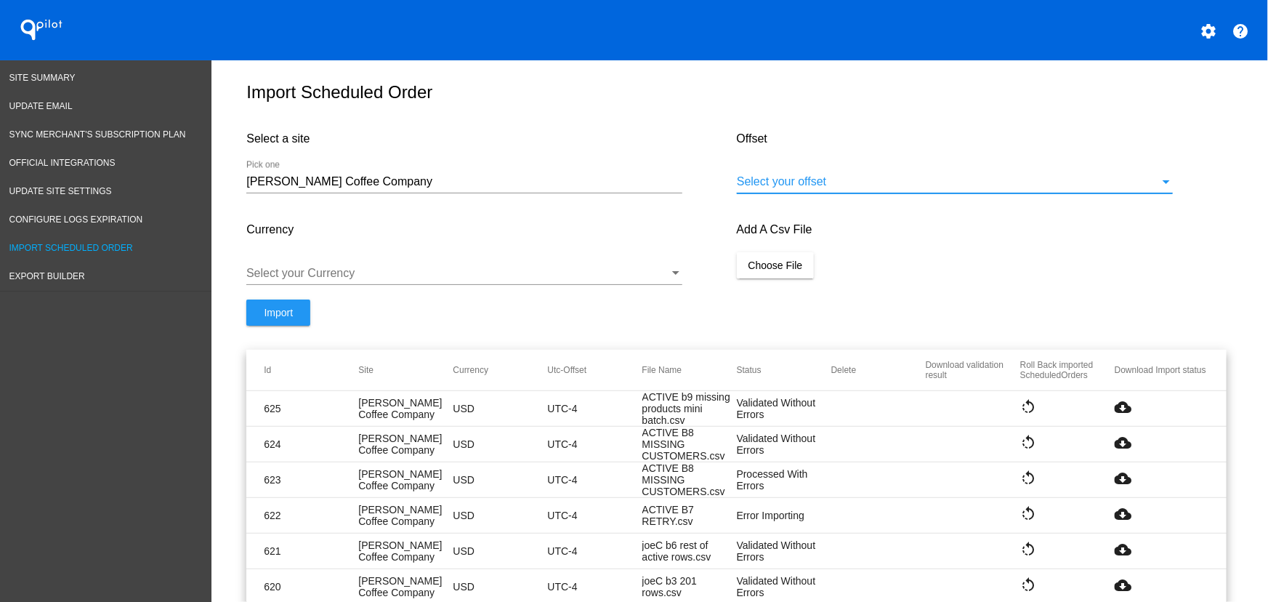
click at [781, 188] on div at bounding box center [948, 181] width 423 height 13
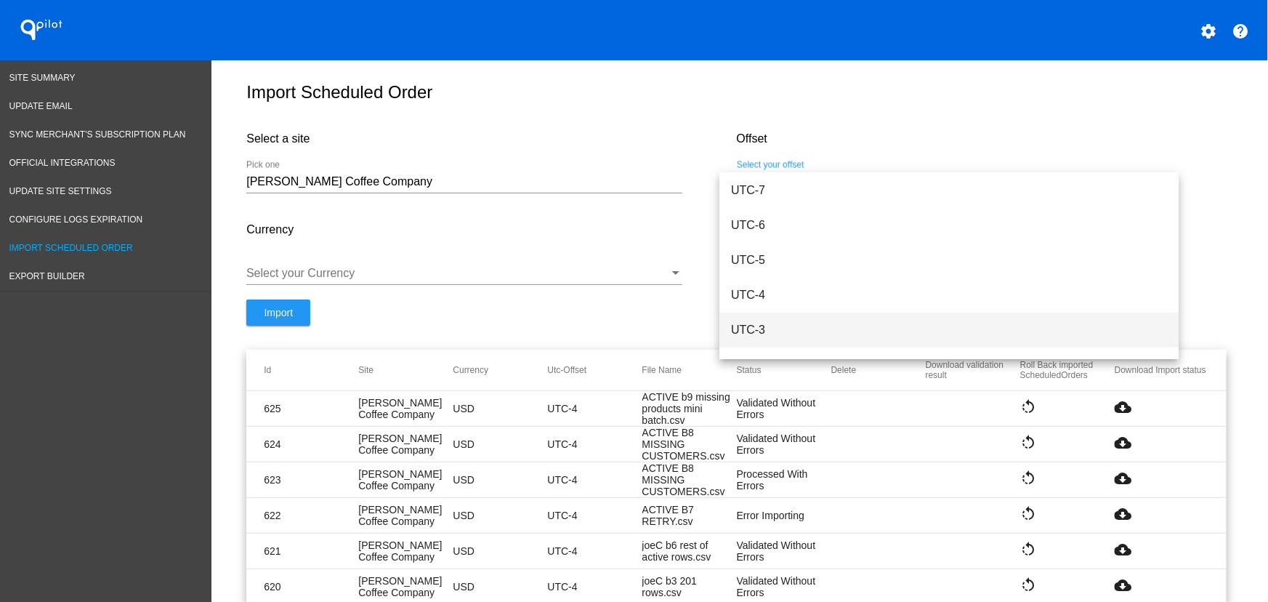
scroll to position [182, 0]
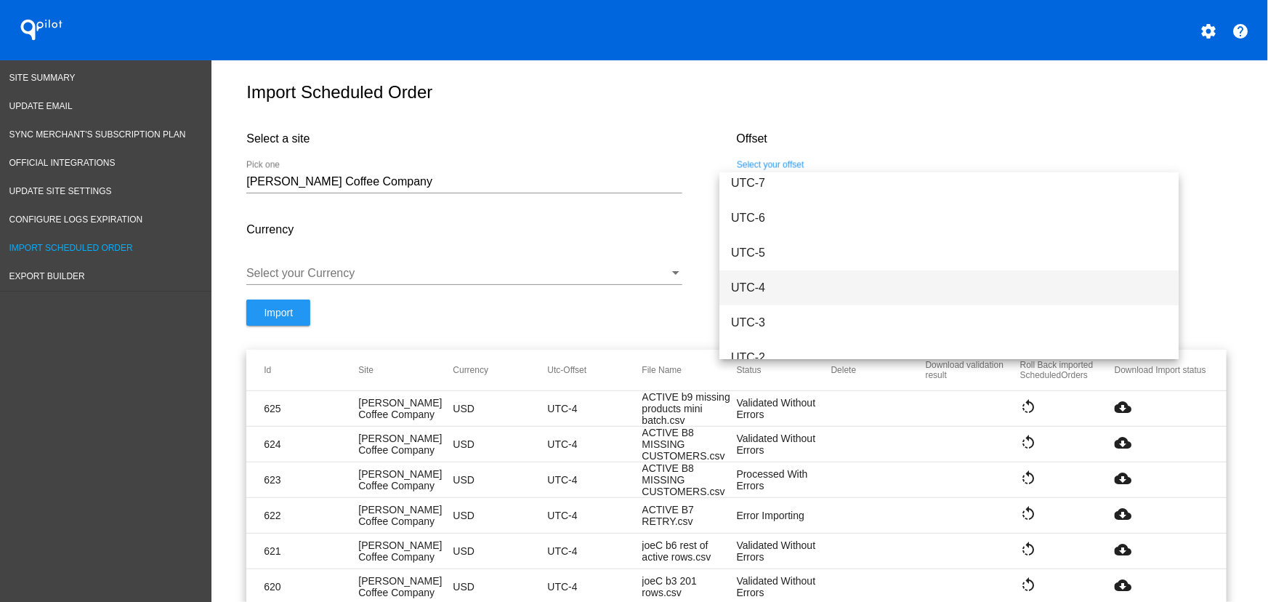
click at [767, 291] on span "UTC-4" at bounding box center [949, 287] width 436 height 35
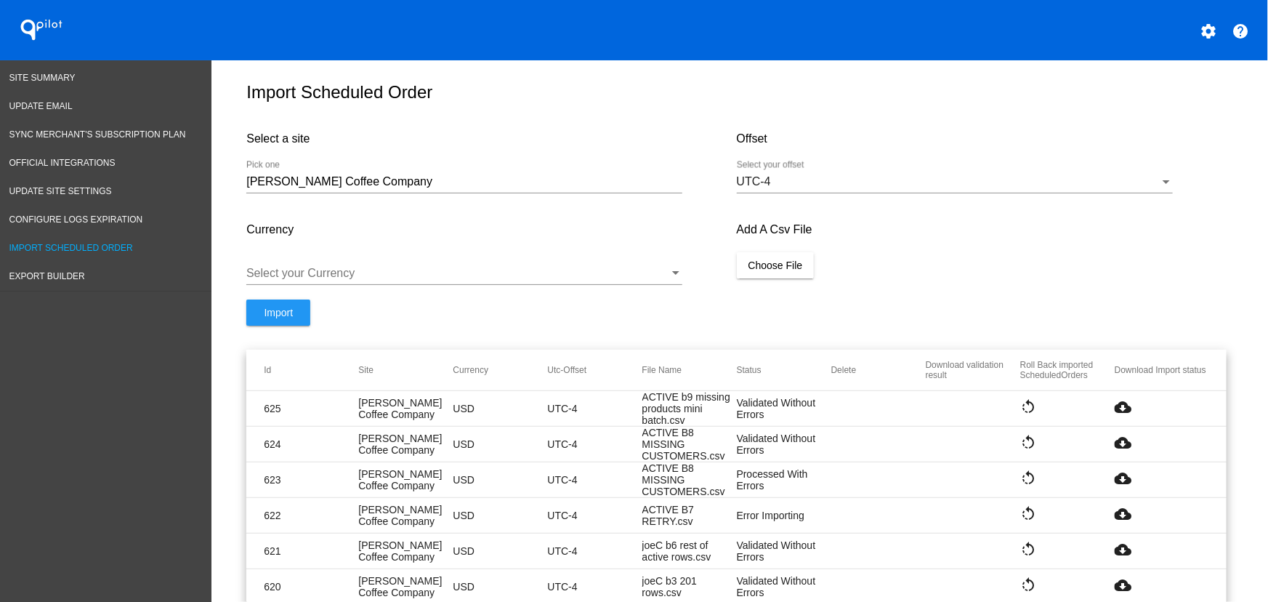
click at [417, 285] on div at bounding box center [464, 284] width 436 height 1
click at [384, 280] on div at bounding box center [457, 273] width 423 height 13
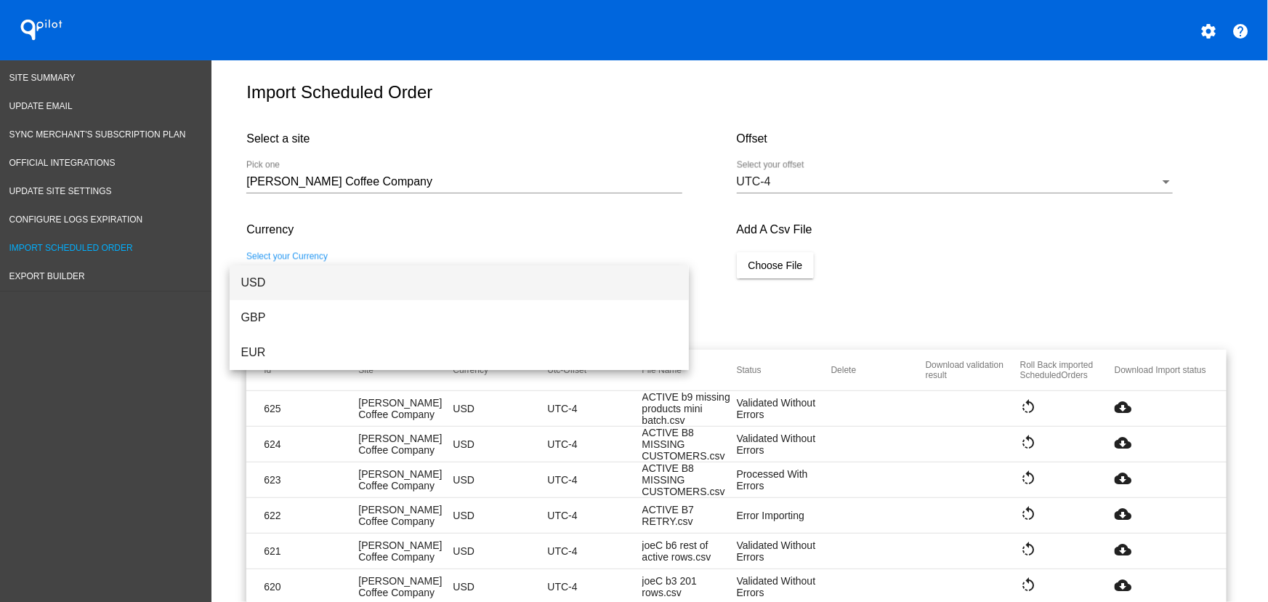
click at [300, 279] on span "USD" at bounding box center [459, 282] width 436 height 35
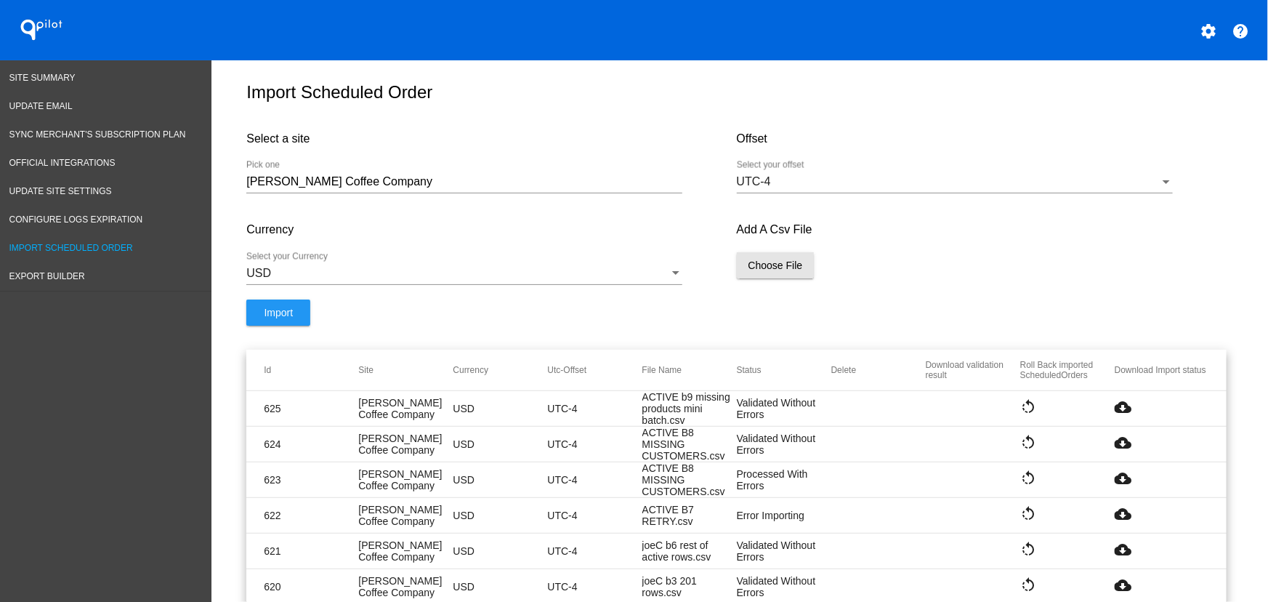
click at [780, 271] on span "Choose File" at bounding box center [775, 265] width 54 height 12
click at [280, 333] on span "Import" at bounding box center [278, 328] width 29 height 12
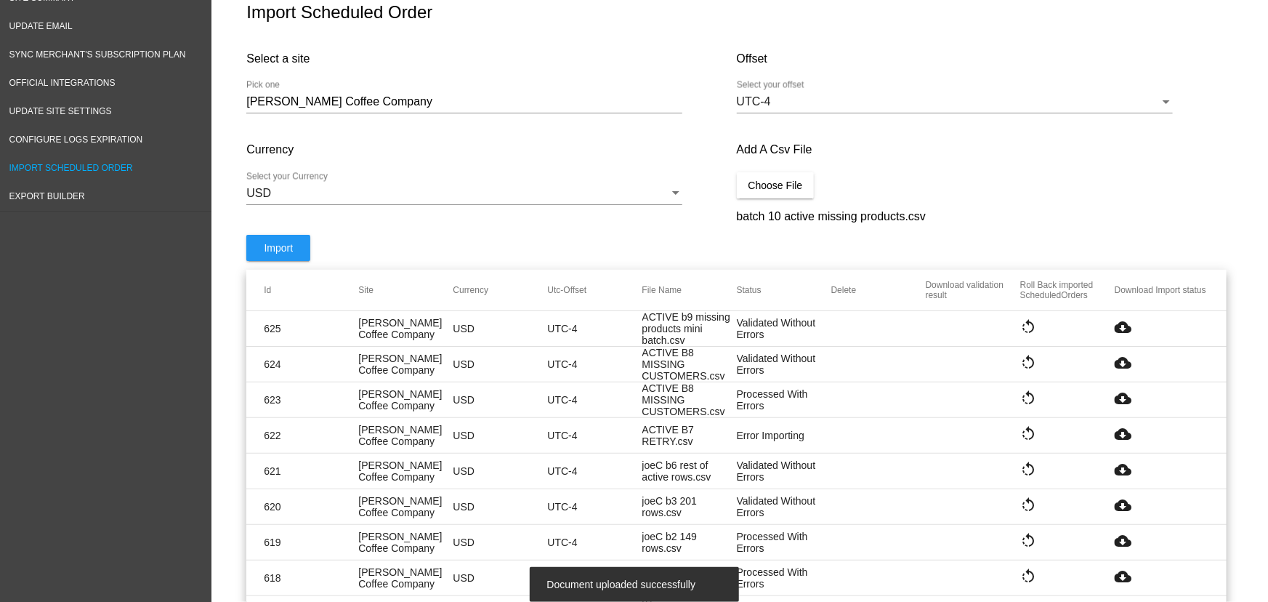
scroll to position [94, 0]
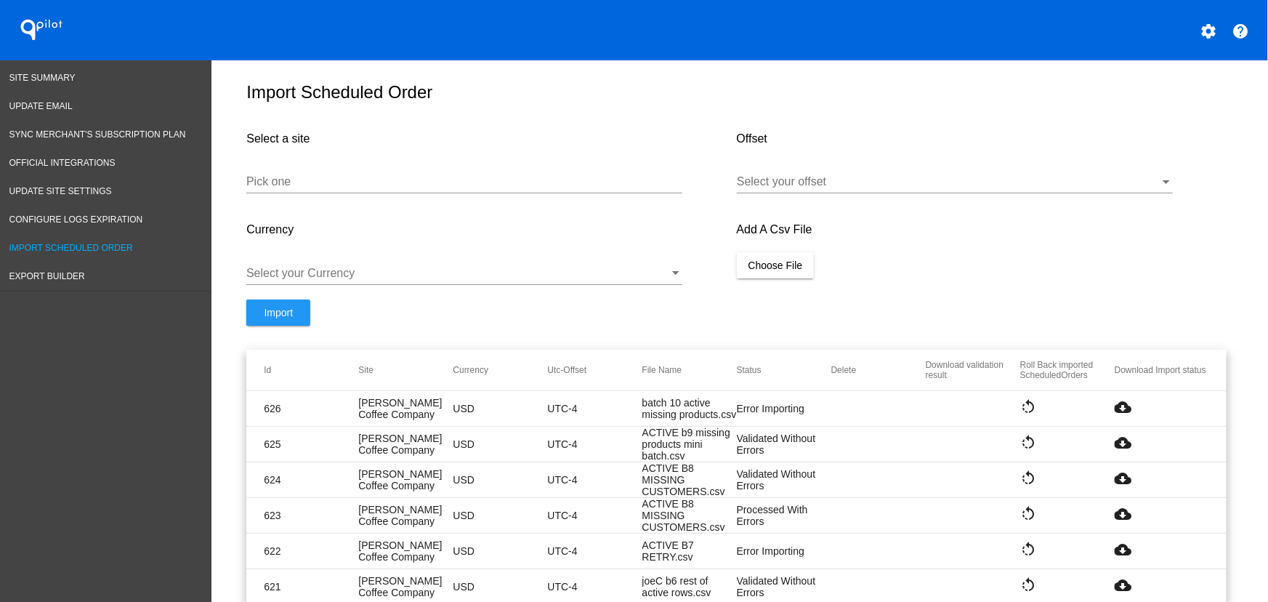
click at [1120, 414] on mat-icon "cloud_download" at bounding box center [1122, 406] width 17 height 17
